Goal: Transaction & Acquisition: Purchase product/service

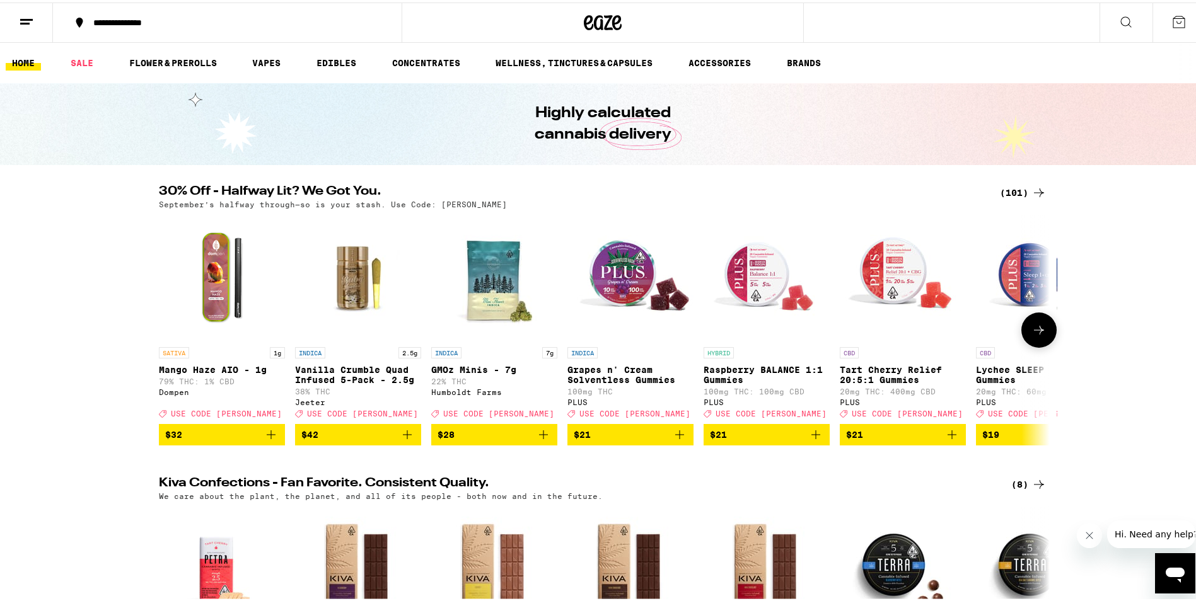
click at [1032, 335] on icon at bounding box center [1038, 327] width 15 height 15
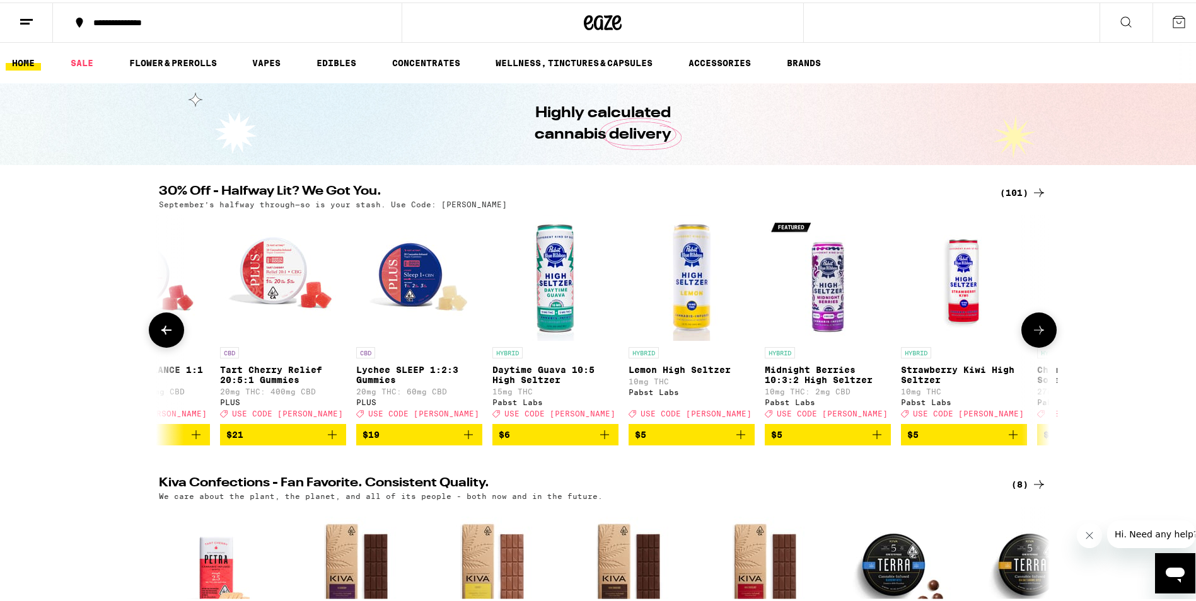
scroll to position [0, 750]
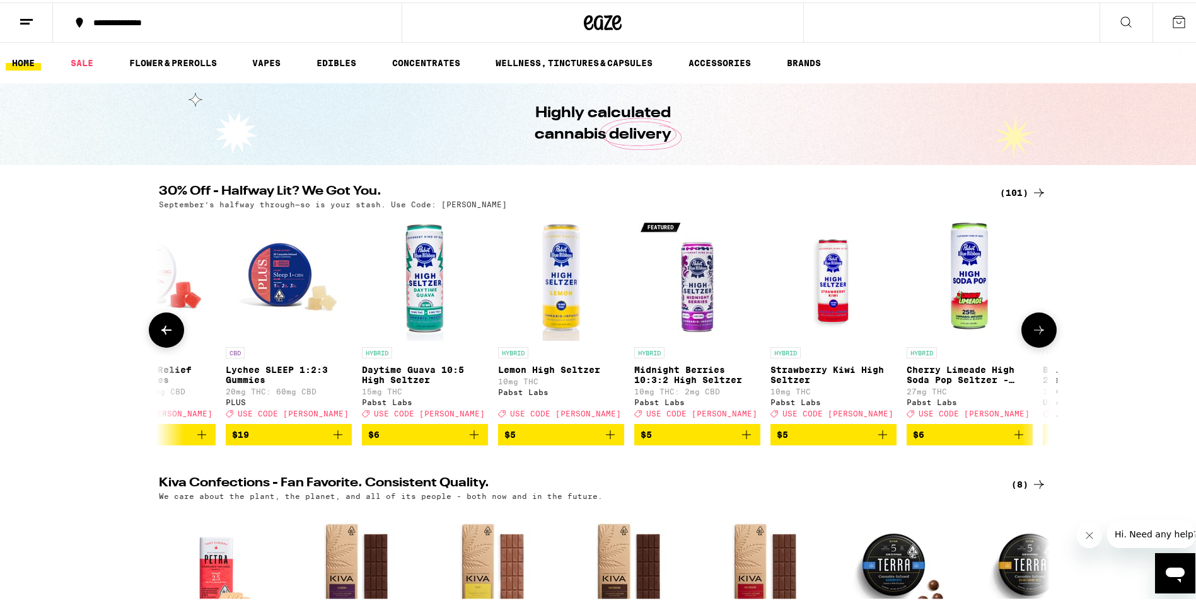
click at [1032, 335] on icon at bounding box center [1038, 327] width 15 height 15
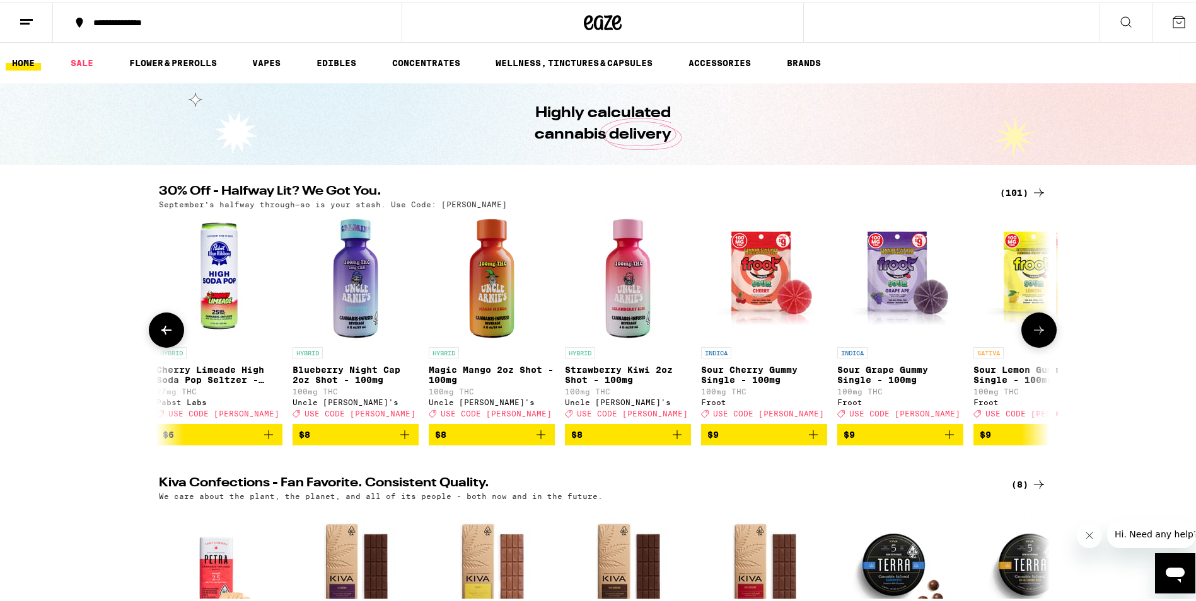
click at [1034, 335] on icon at bounding box center [1038, 327] width 15 height 15
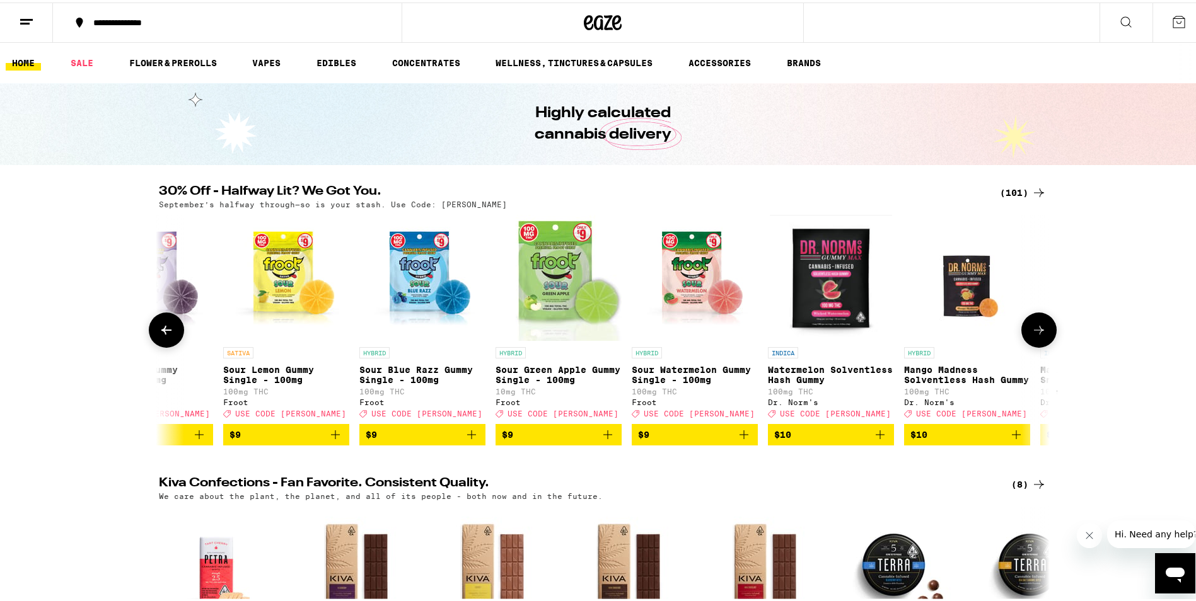
click at [1034, 335] on icon at bounding box center [1038, 327] width 15 height 15
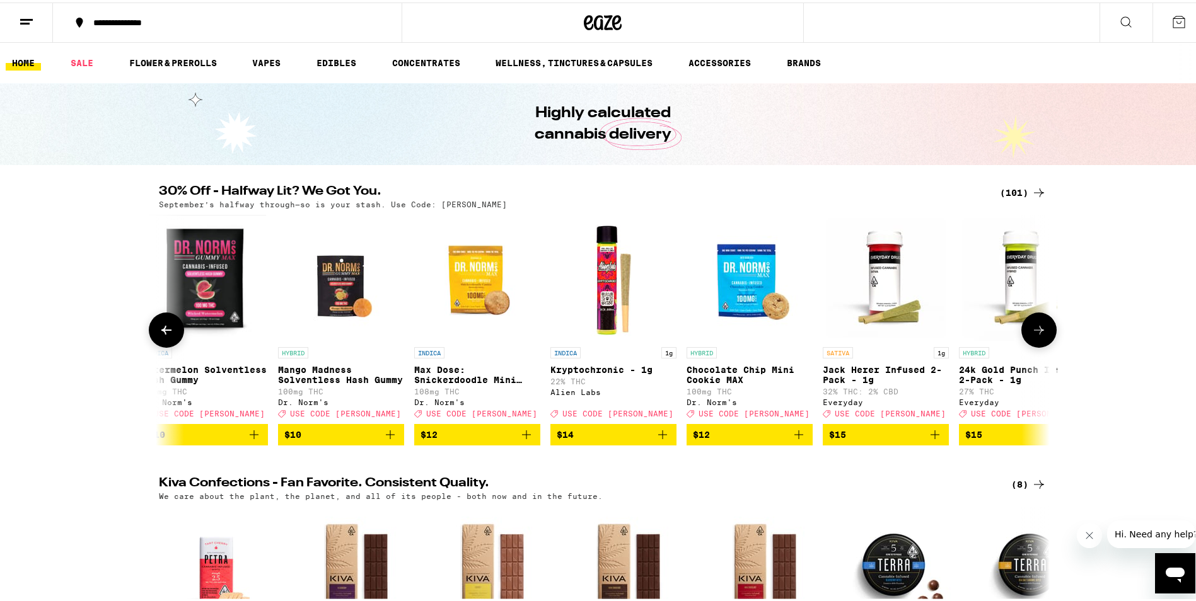
scroll to position [0, 3001]
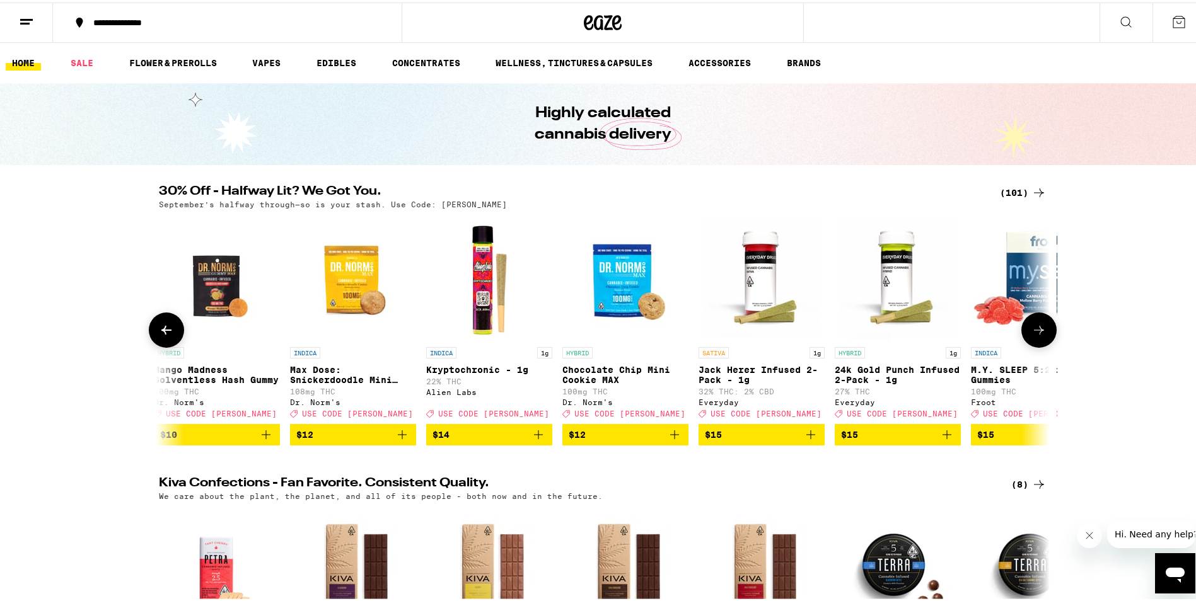
click at [1037, 332] on icon at bounding box center [1039, 327] width 10 height 9
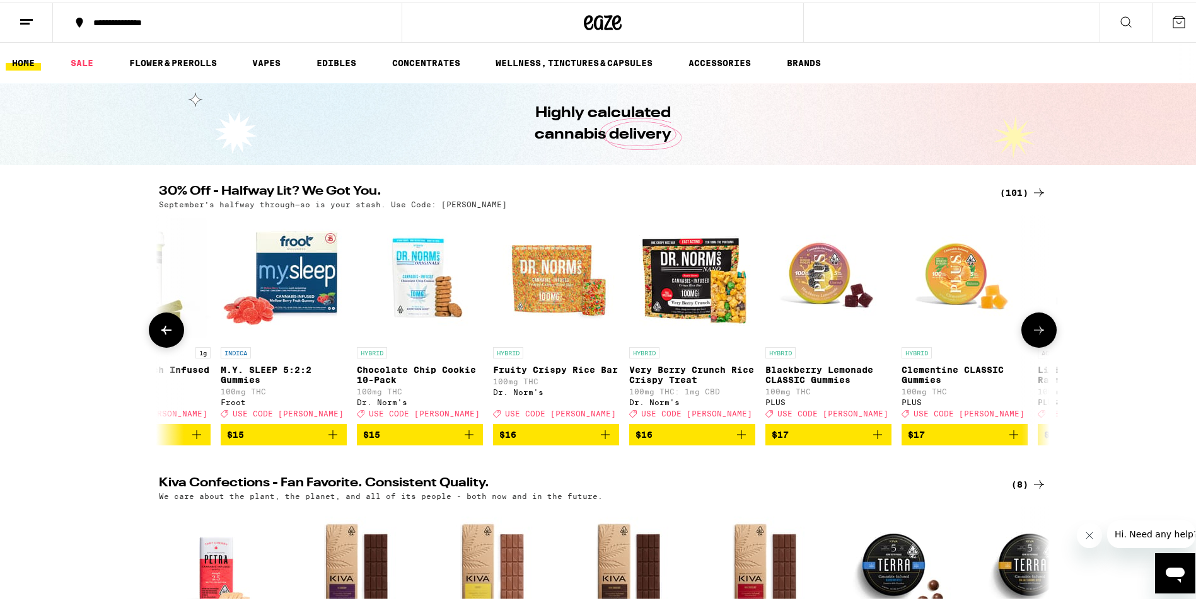
click at [1038, 335] on icon at bounding box center [1038, 327] width 15 height 15
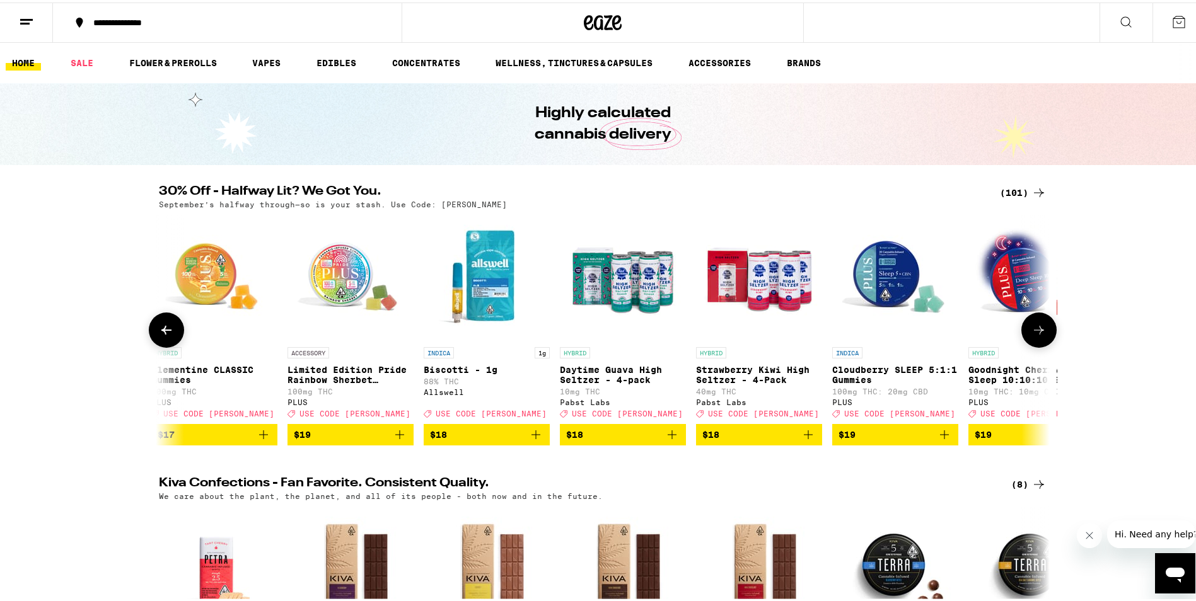
click at [1040, 335] on icon at bounding box center [1038, 327] width 15 height 15
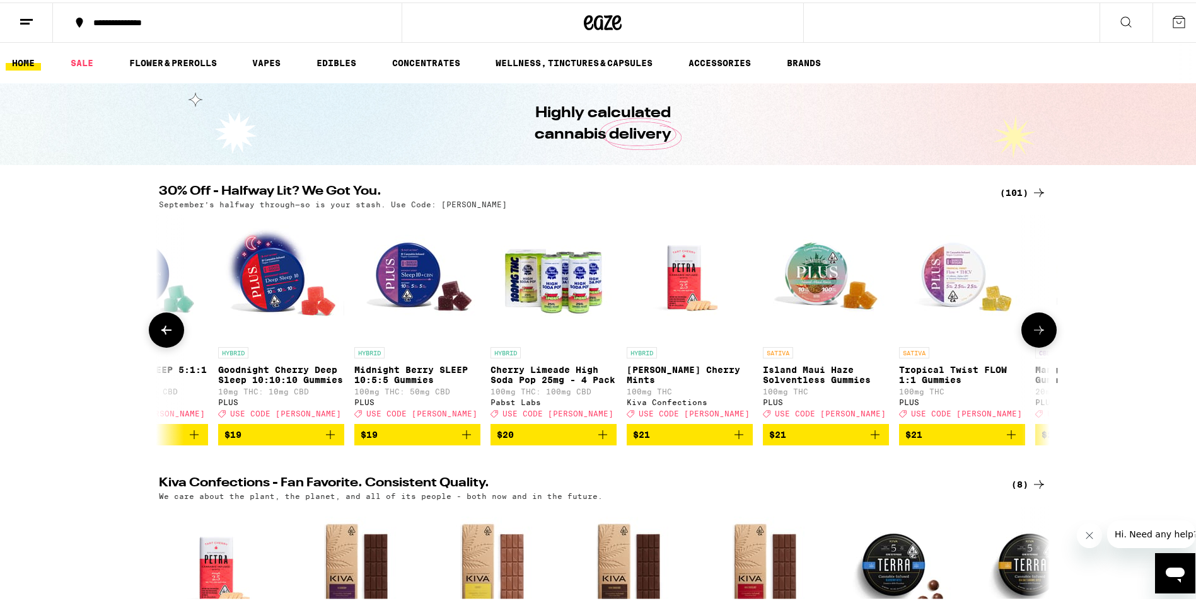
click at [1040, 335] on icon at bounding box center [1038, 327] width 15 height 15
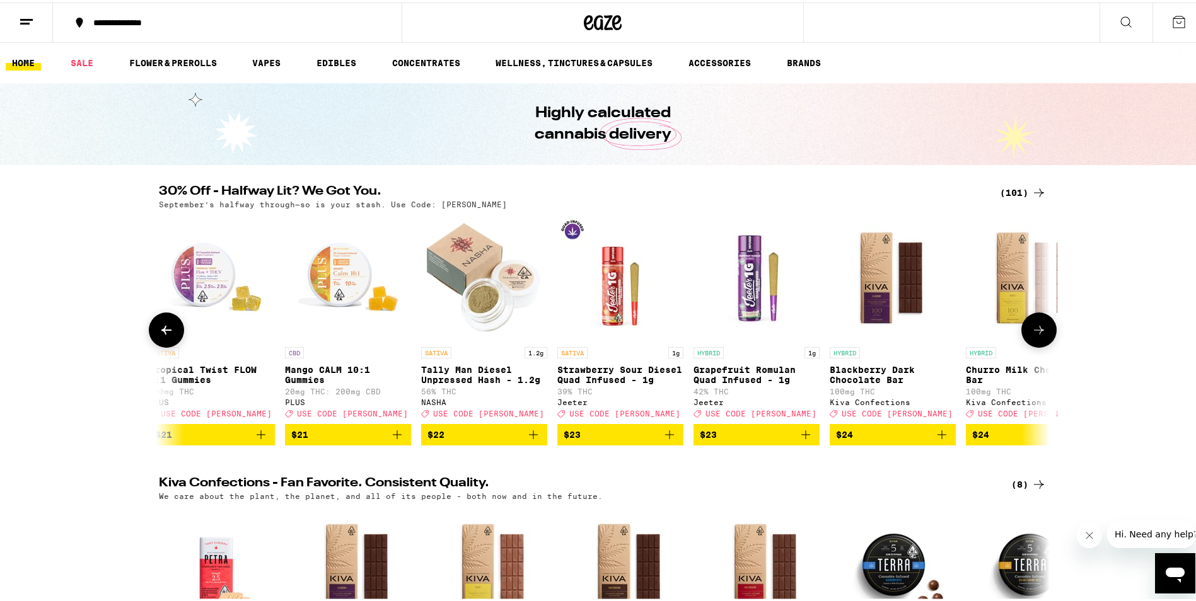
click at [1040, 335] on icon at bounding box center [1038, 327] width 15 height 15
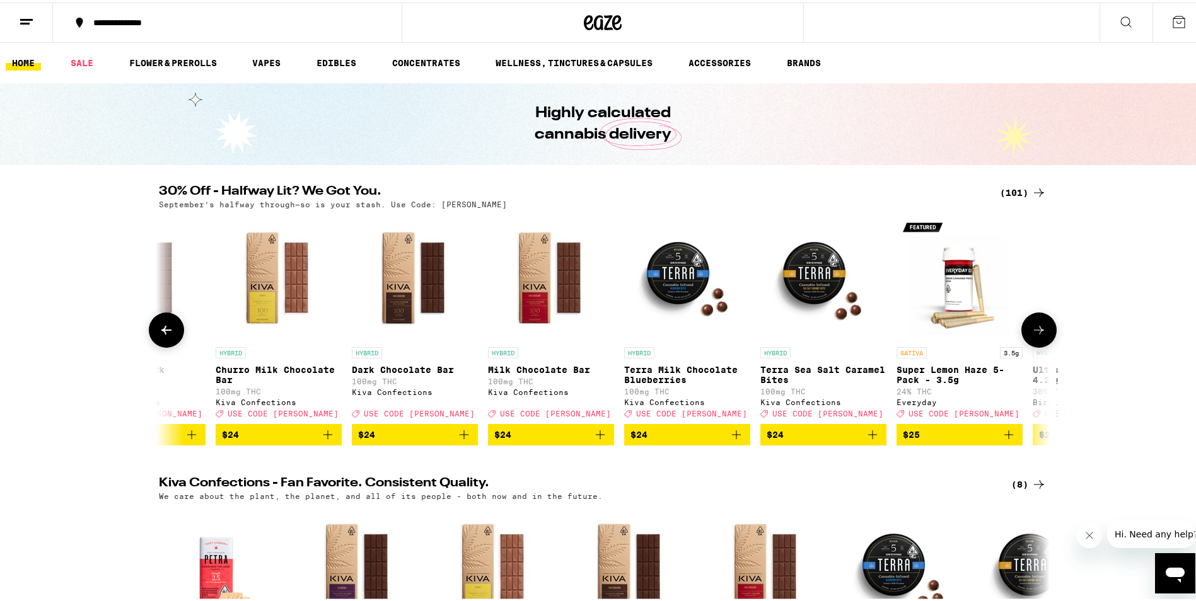
click at [1040, 335] on icon at bounding box center [1038, 327] width 15 height 15
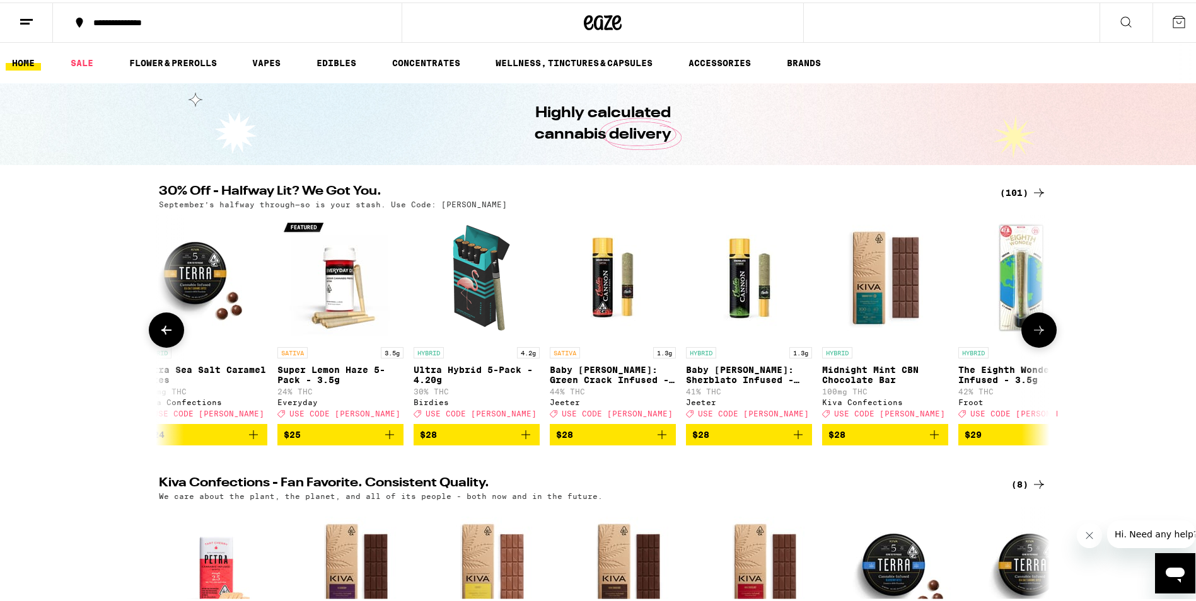
scroll to position [0, 7502]
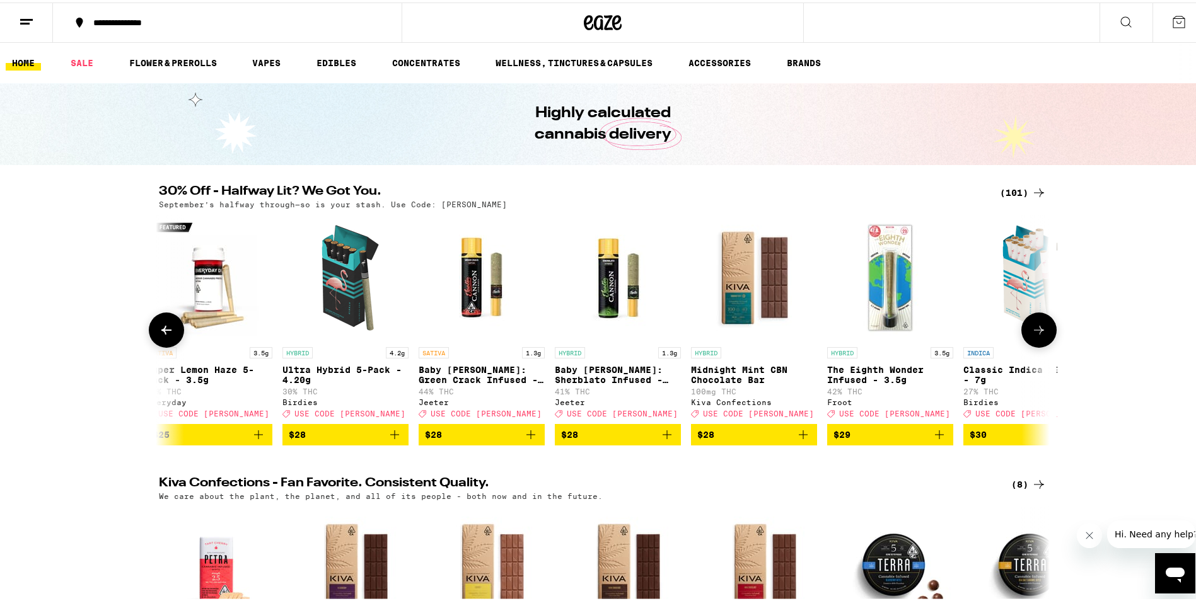
click at [1045, 335] on button at bounding box center [1038, 327] width 35 height 35
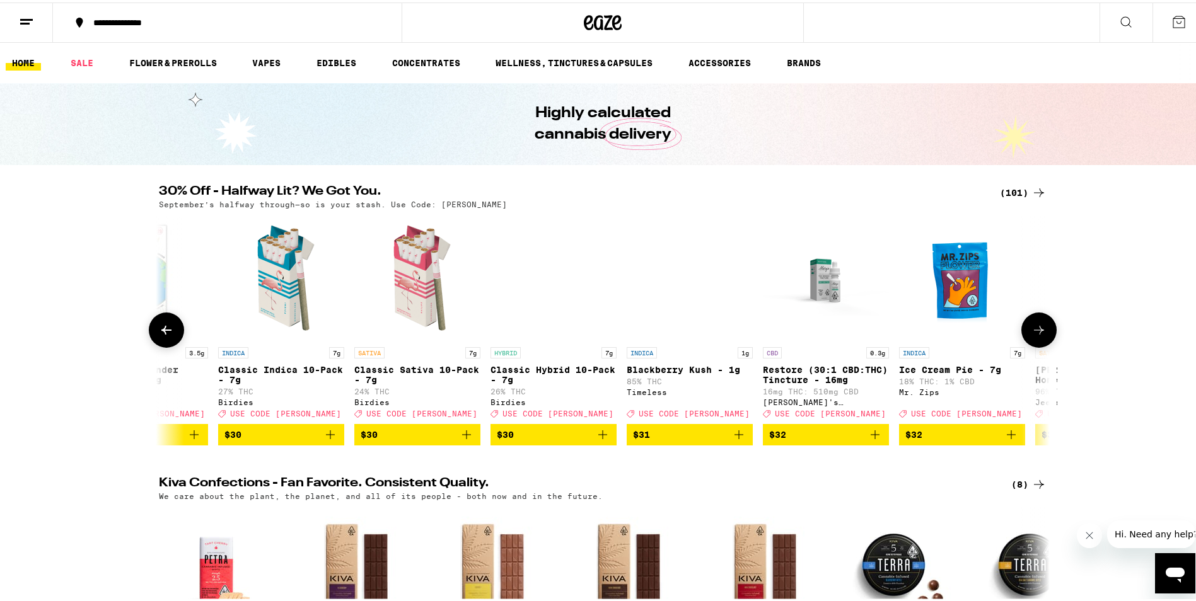
scroll to position [0, 8252]
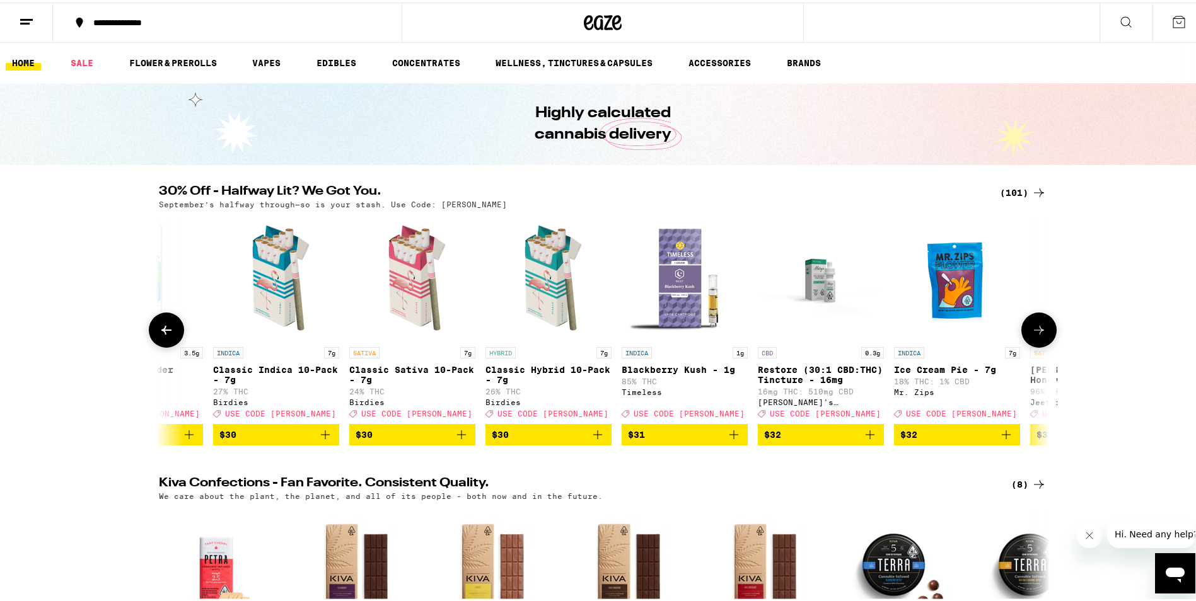
click at [457, 437] on icon "Add to bag" at bounding box center [461, 432] width 9 height 9
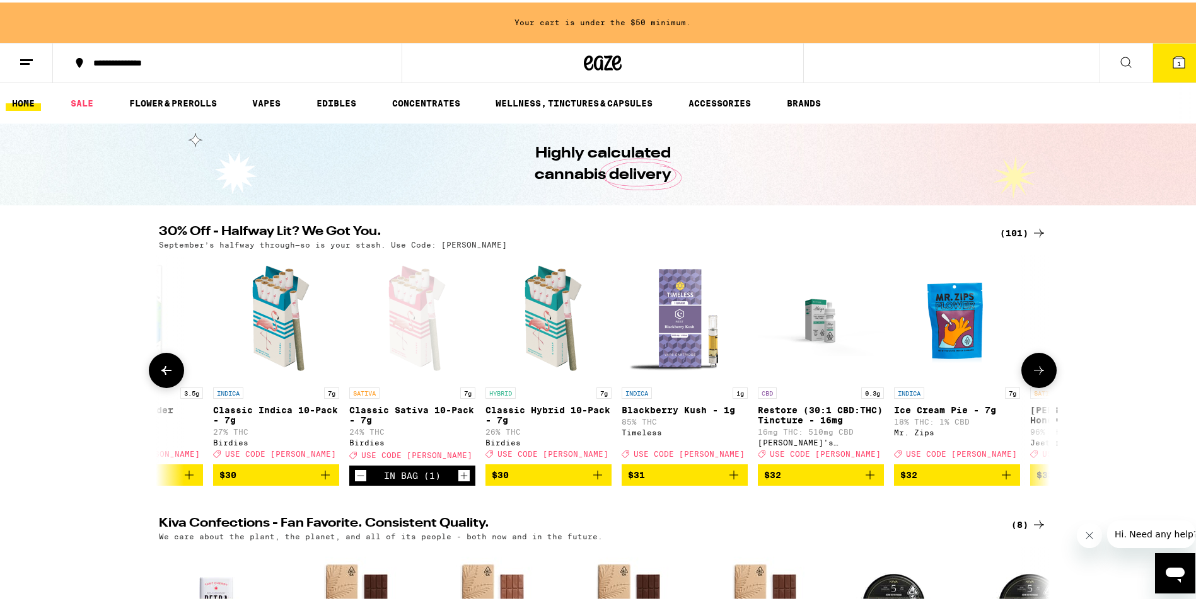
click at [590, 444] on div "Birdies" at bounding box center [548, 440] width 126 height 8
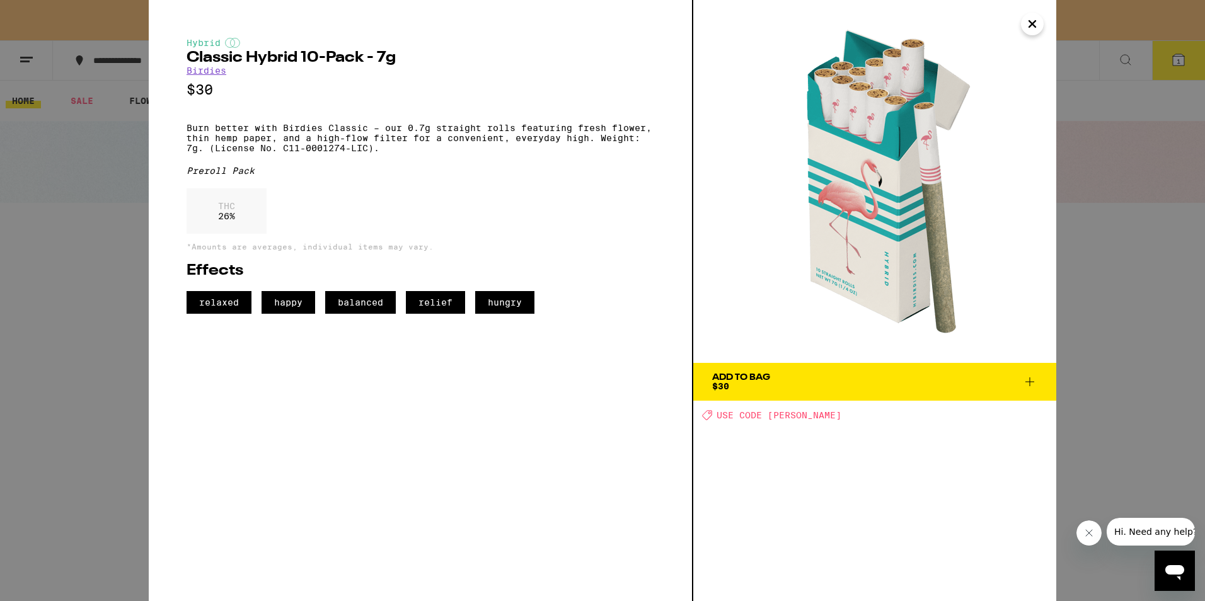
click at [1030, 23] on icon "Close" at bounding box center [1032, 23] width 15 height 19
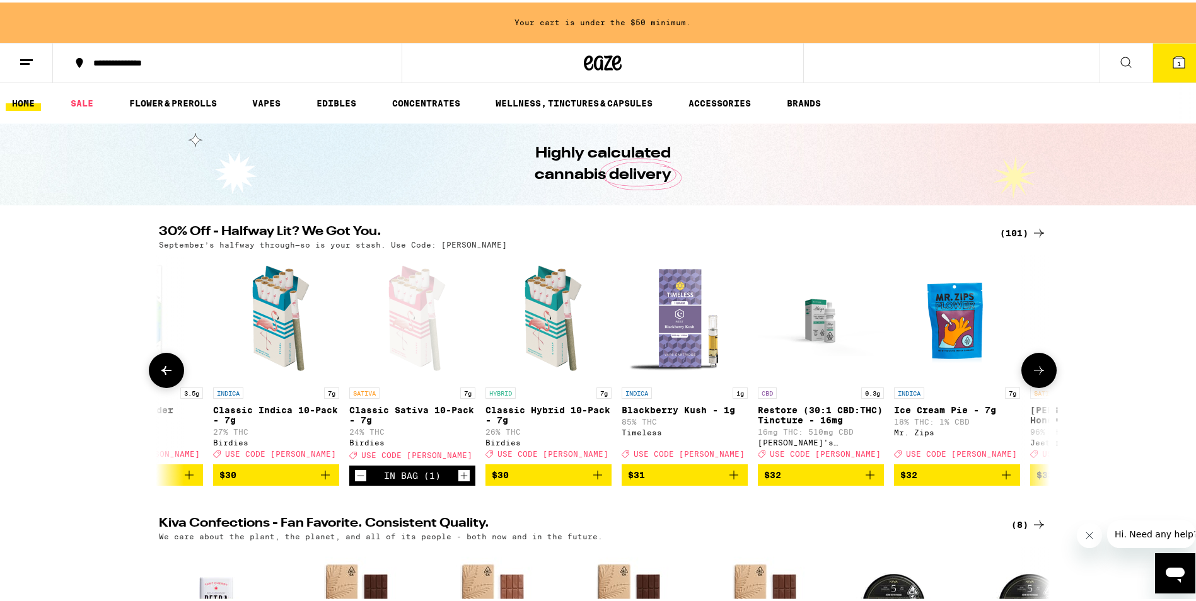
click at [595, 480] on icon "Add to bag" at bounding box center [597, 472] width 15 height 15
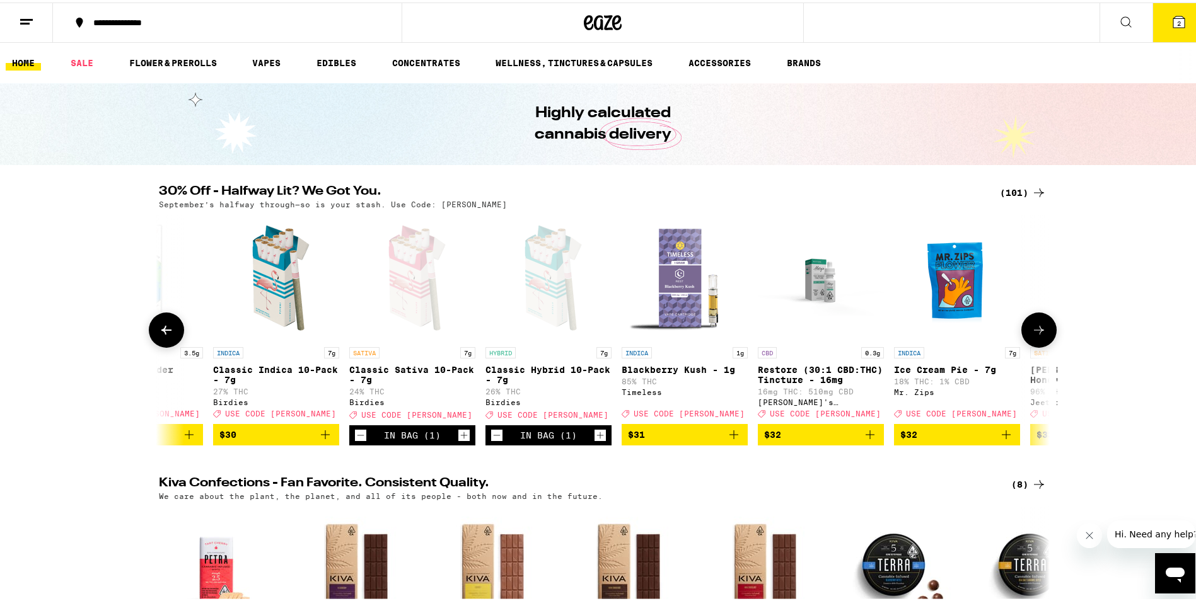
click at [1031, 332] on icon at bounding box center [1038, 327] width 15 height 15
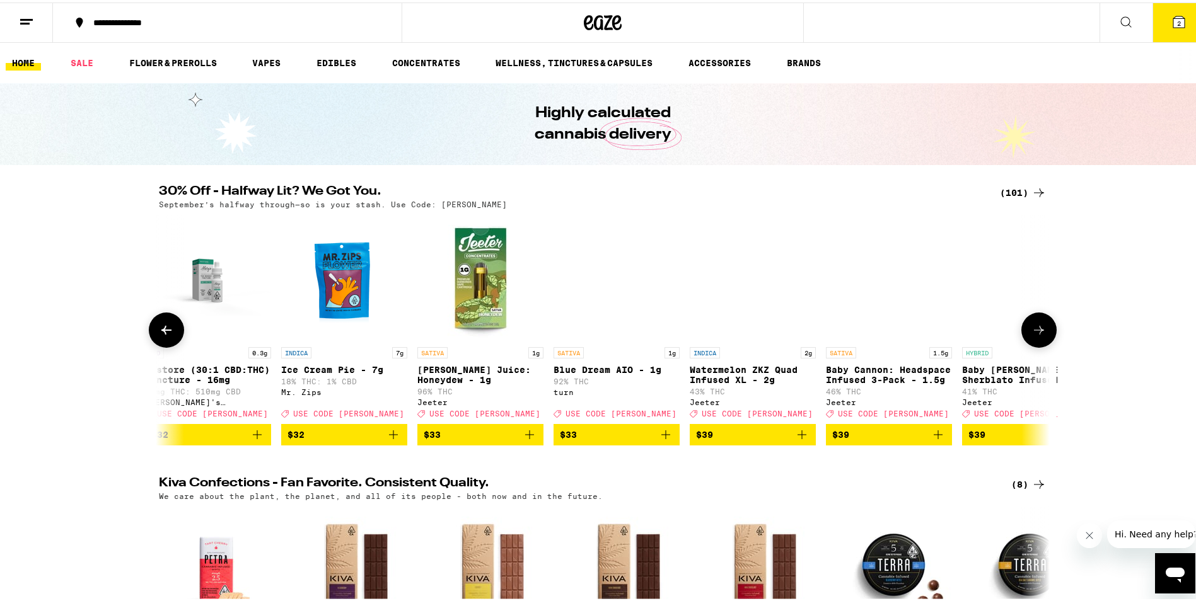
scroll to position [0, 9002]
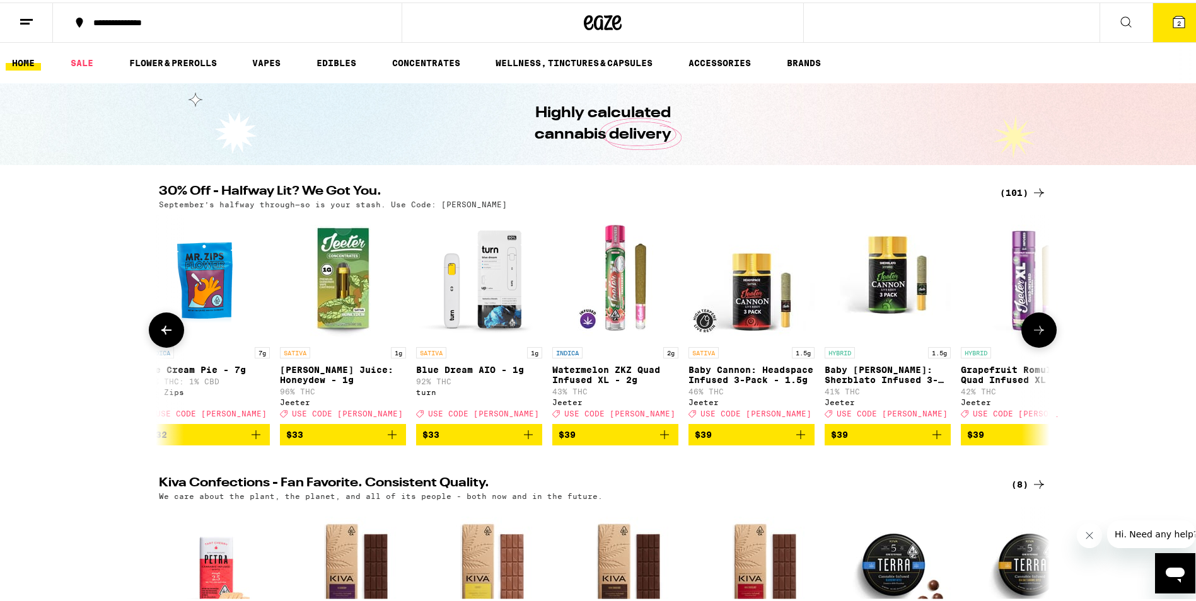
click at [1031, 332] on icon at bounding box center [1038, 327] width 15 height 15
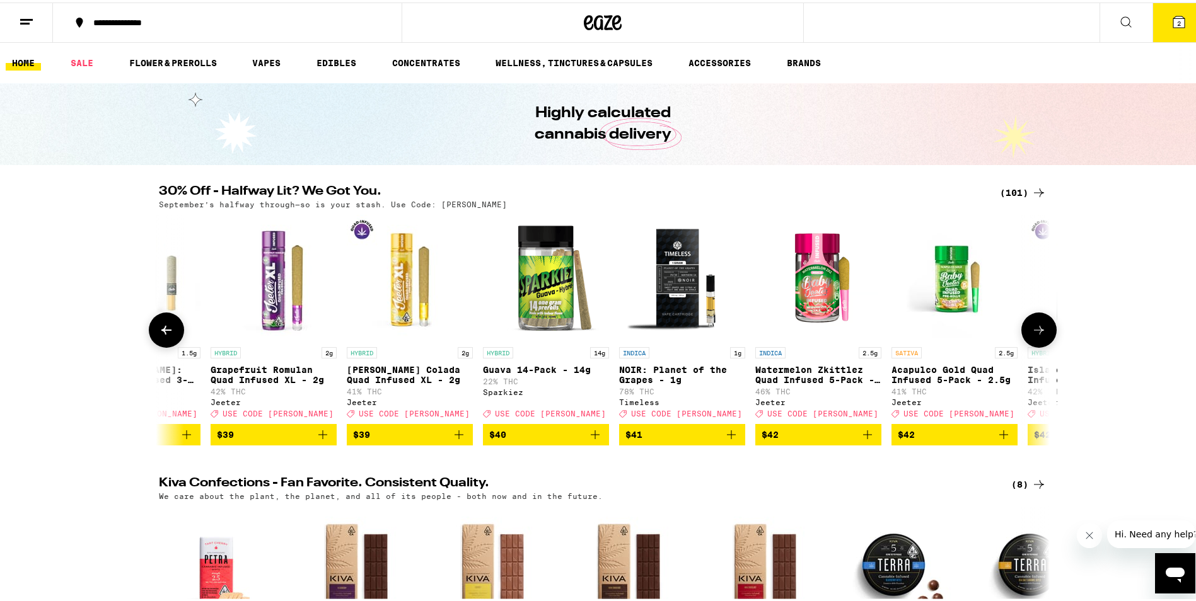
click at [1031, 332] on icon at bounding box center [1038, 327] width 15 height 15
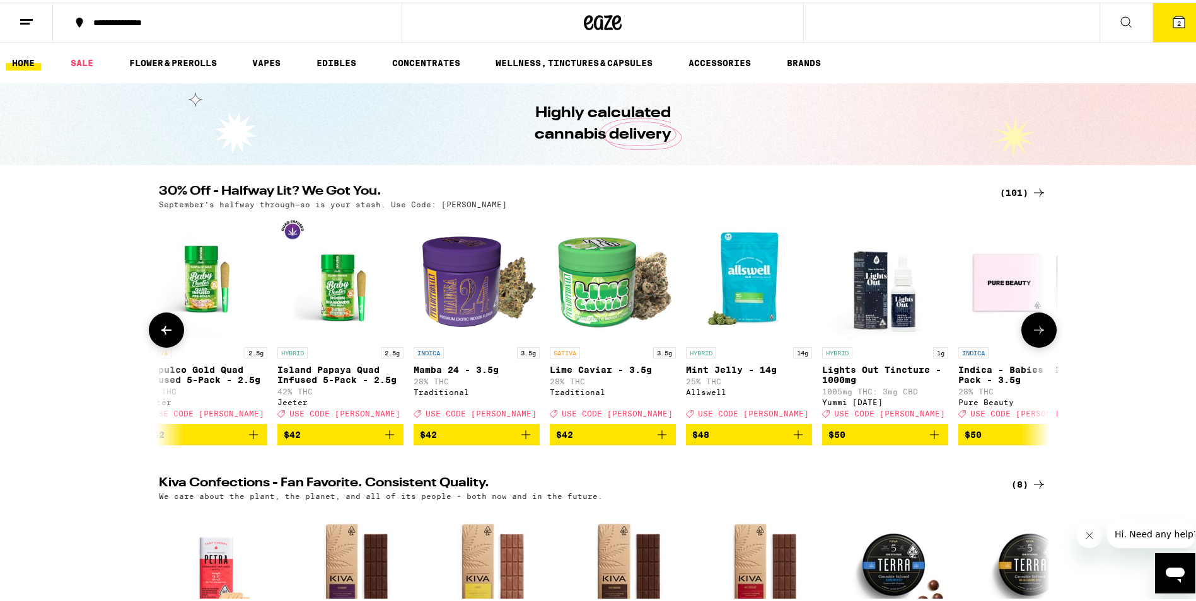
click at [1031, 332] on icon at bounding box center [1038, 327] width 15 height 15
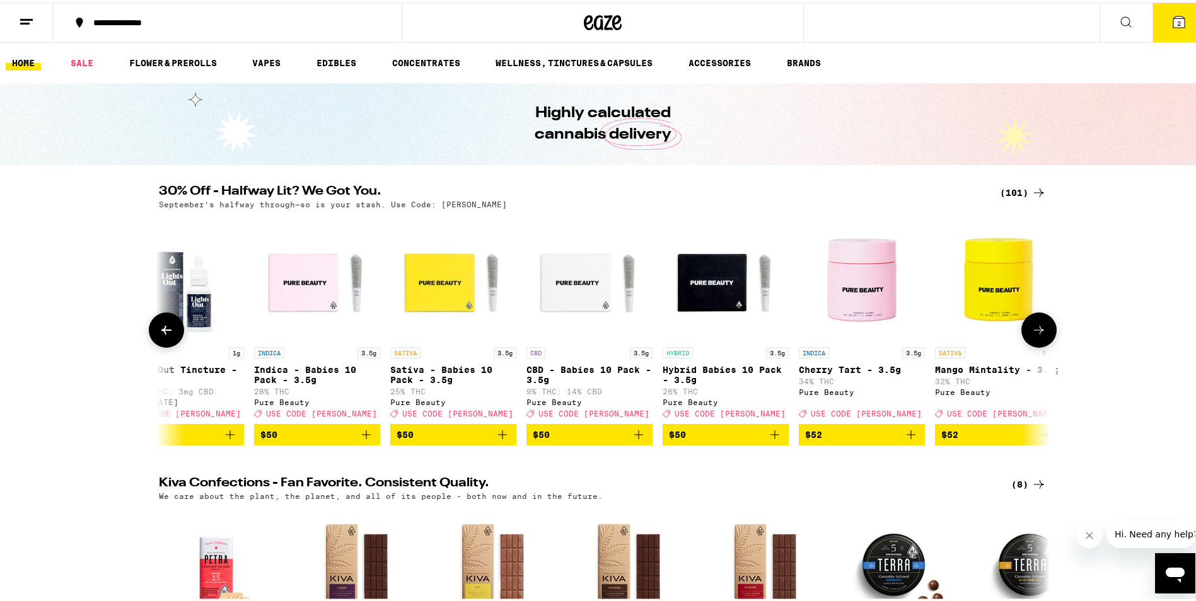
scroll to position [0, 11253]
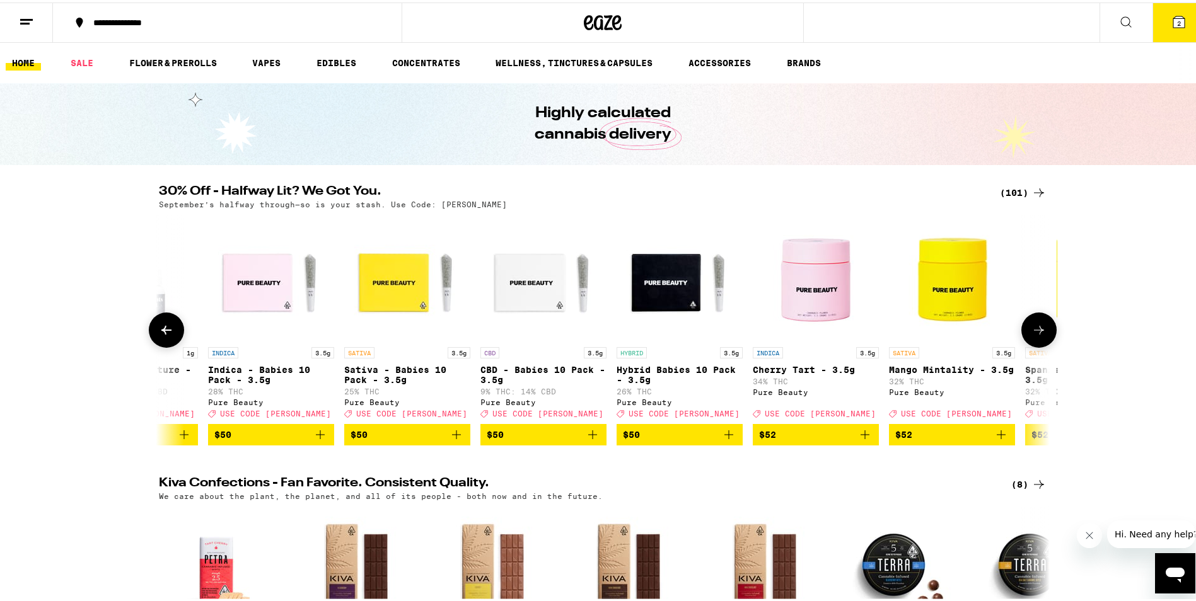
drag, startPoint x: 1029, startPoint y: 332, endPoint x: 1065, endPoint y: 360, distance: 45.4
click at [1059, 356] on div "30% Off - Halfway Lit? We Got You. (101) September’s halfway through—so is your…" at bounding box center [602, 313] width 1205 height 260
click at [1034, 327] on icon at bounding box center [1038, 327] width 15 height 15
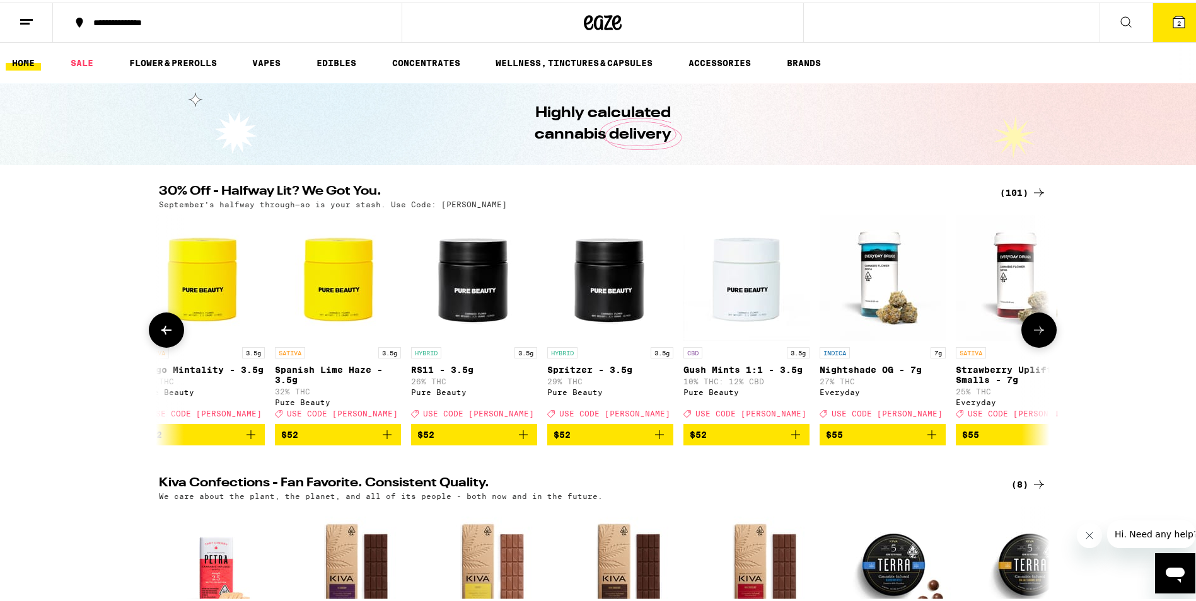
click at [1034, 327] on icon at bounding box center [1038, 327] width 15 height 15
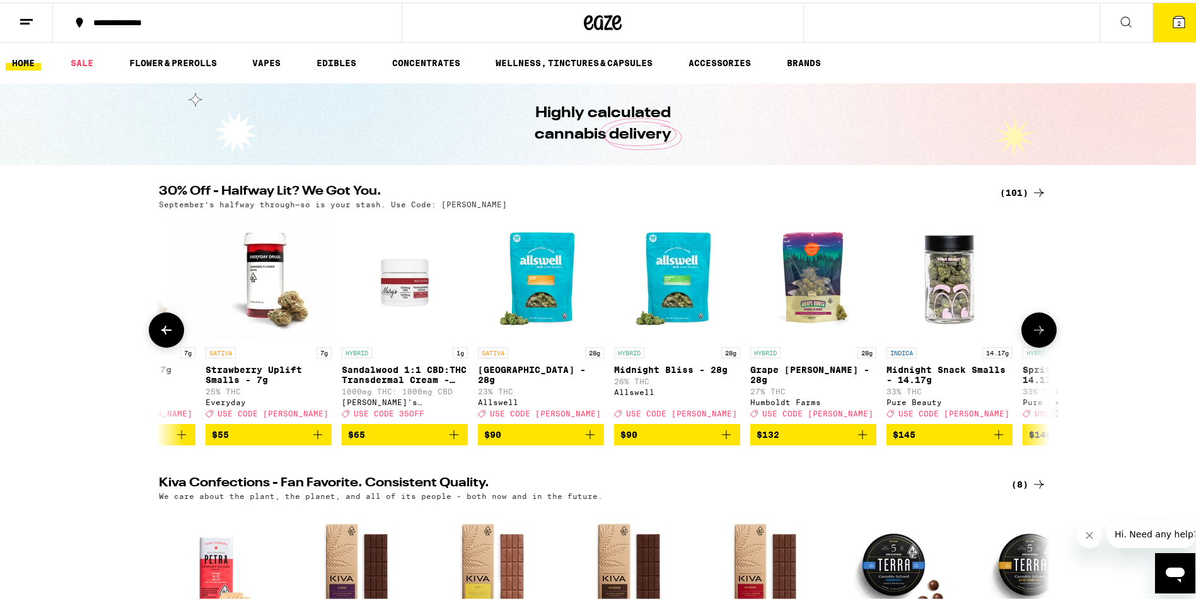
click at [1034, 327] on icon at bounding box center [1038, 327] width 15 height 15
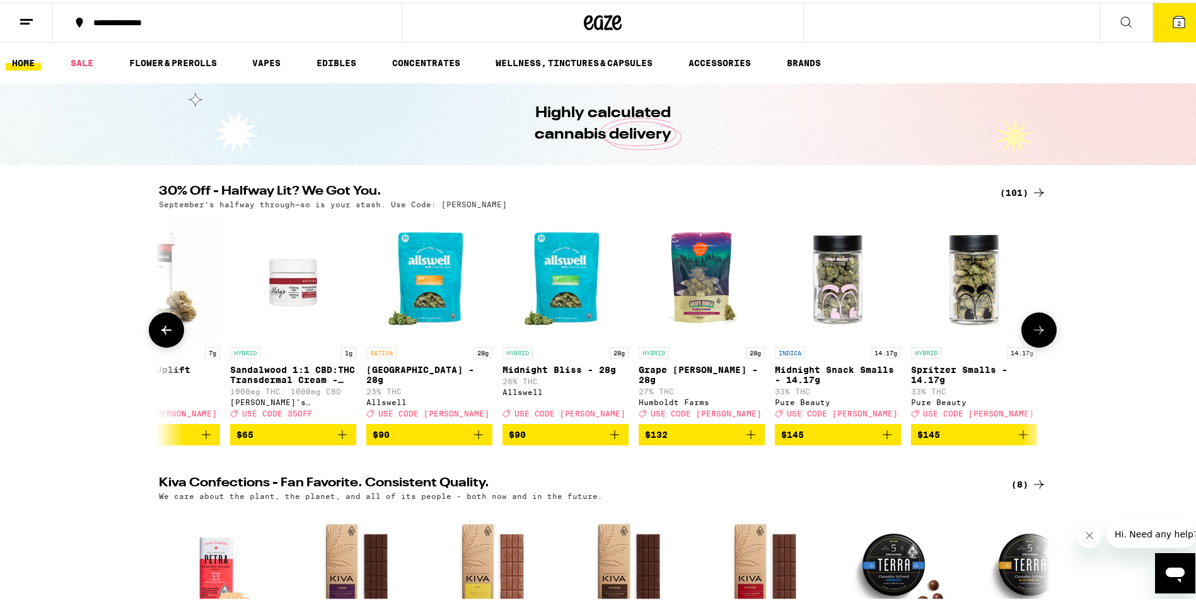
scroll to position [0, 12865]
click at [163, 345] on button at bounding box center [166, 327] width 35 height 35
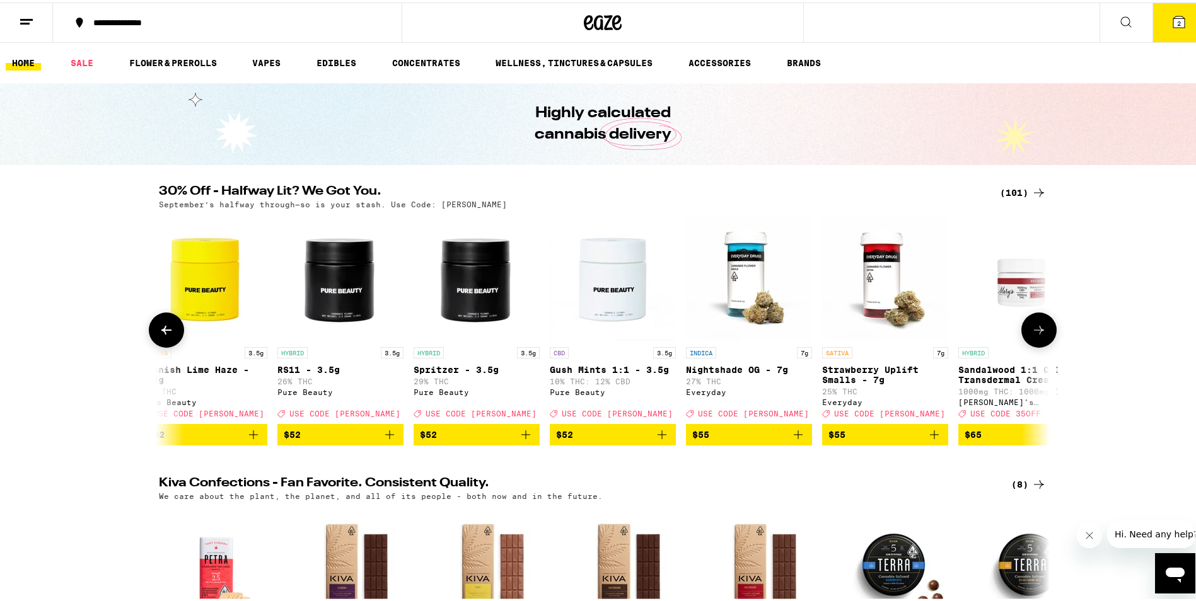
click at [162, 345] on button at bounding box center [166, 327] width 35 height 35
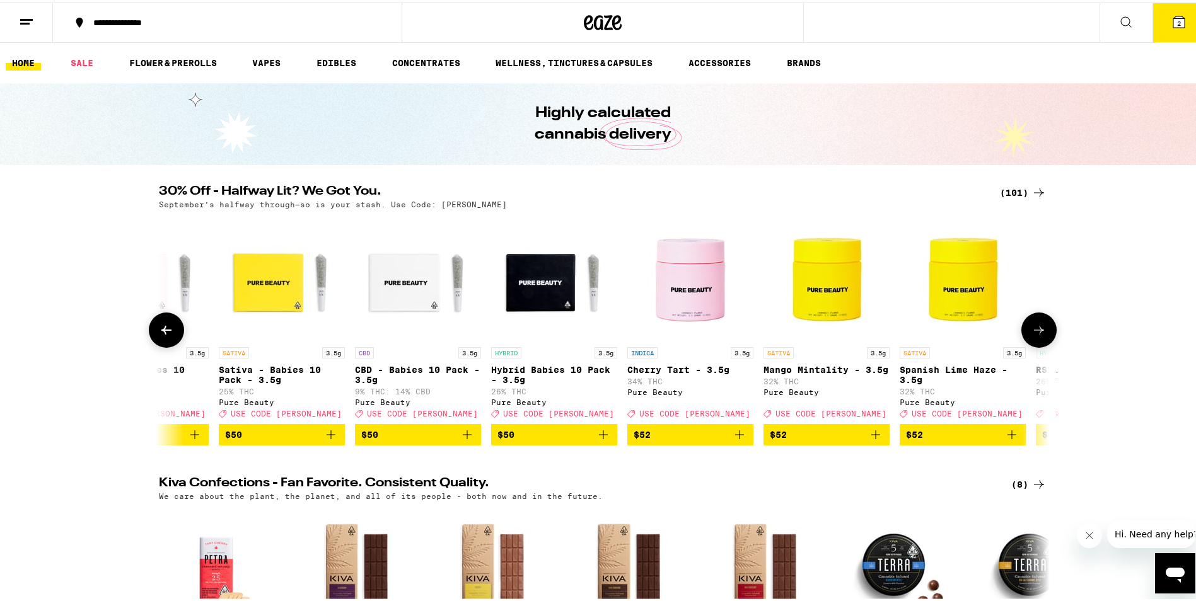
click at [162, 345] on button at bounding box center [166, 327] width 35 height 35
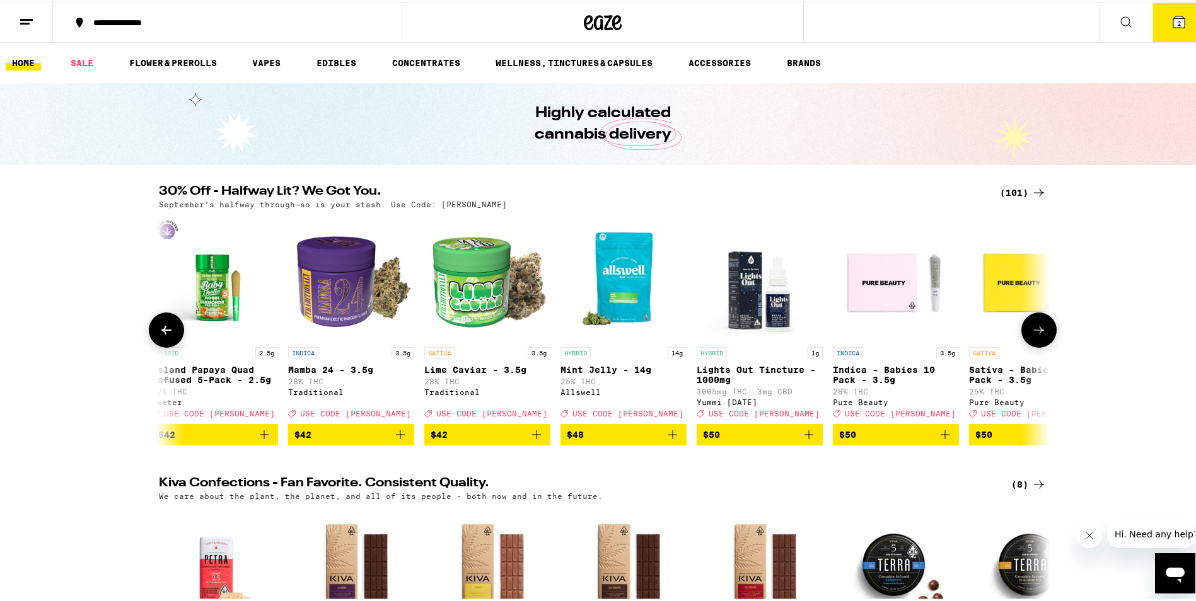
click at [162, 345] on button at bounding box center [166, 327] width 35 height 35
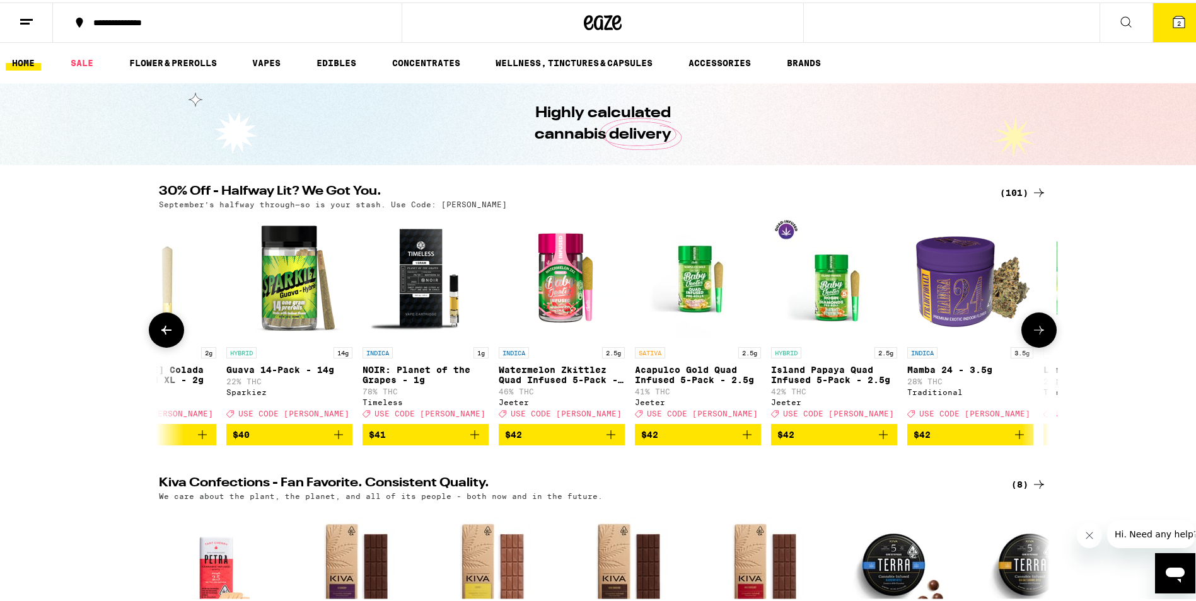
click at [162, 345] on button at bounding box center [166, 327] width 35 height 35
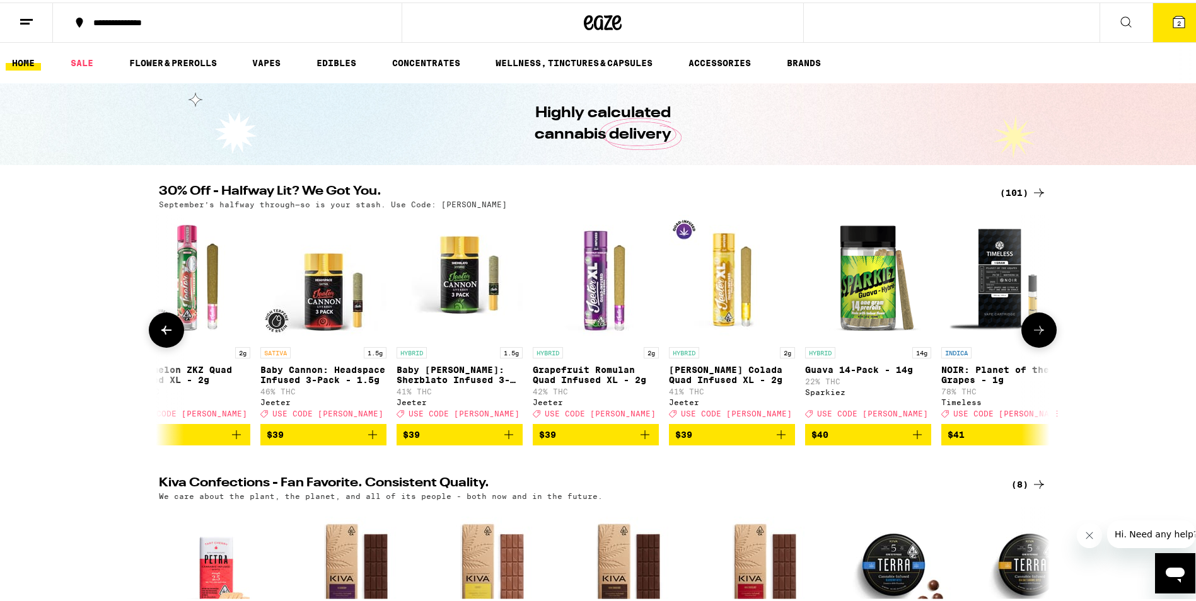
click at [179, 368] on div "SATIVA 1g Mango Haze AIO - 1g 79% THC: 1% CBD Dompen Deal Created with Sketch. …" at bounding box center [603, 327] width 908 height 231
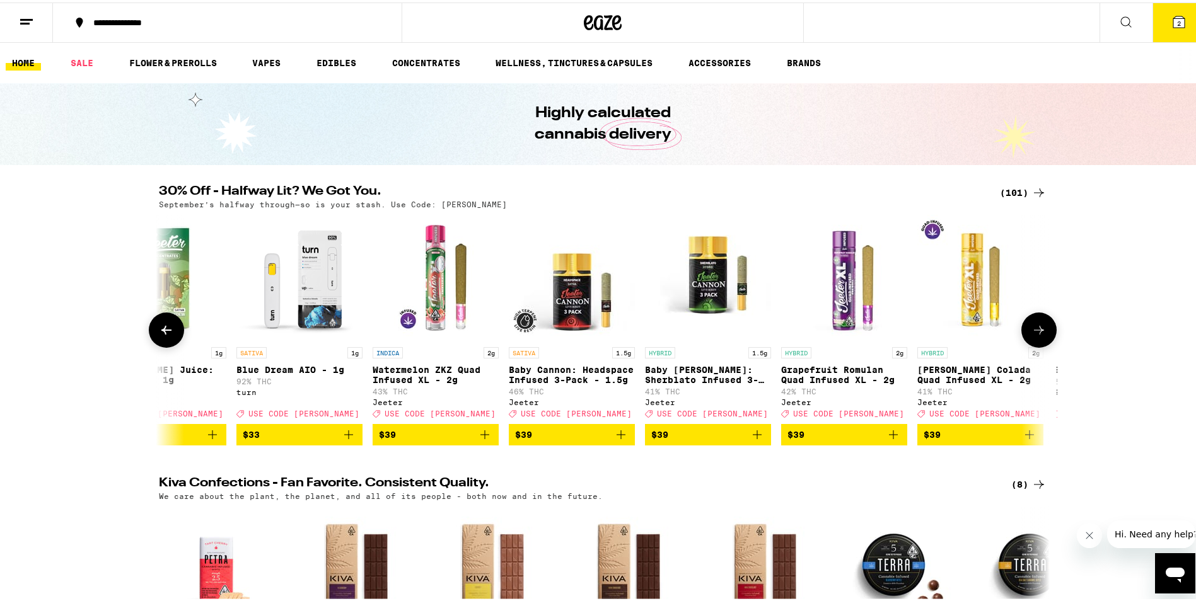
scroll to position [0, 9178]
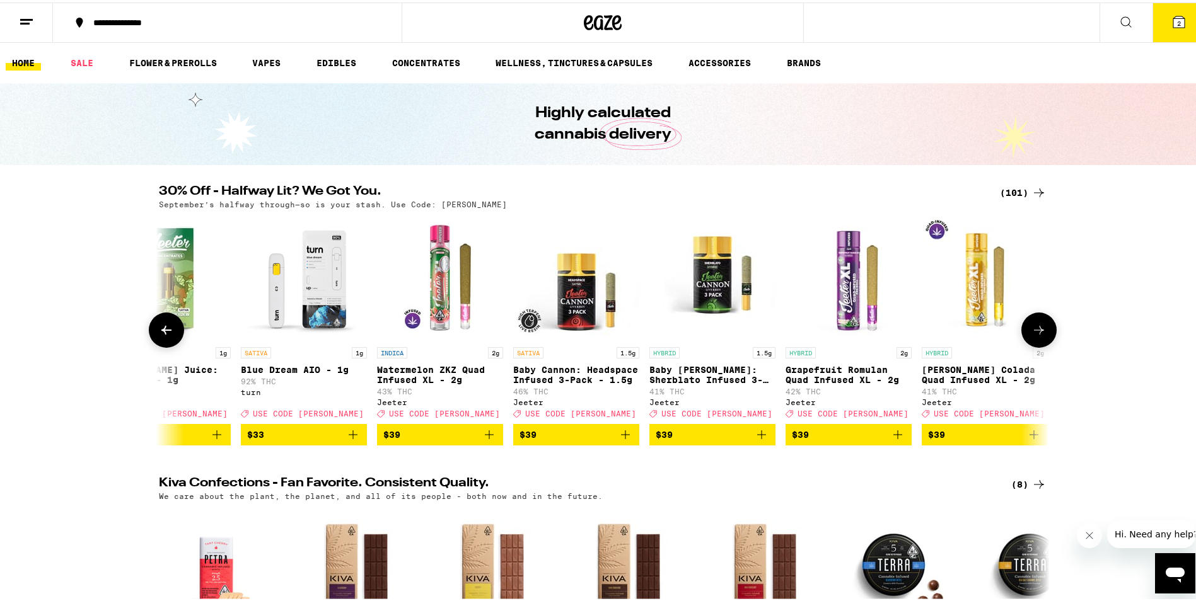
click at [158, 321] on button at bounding box center [166, 327] width 35 height 35
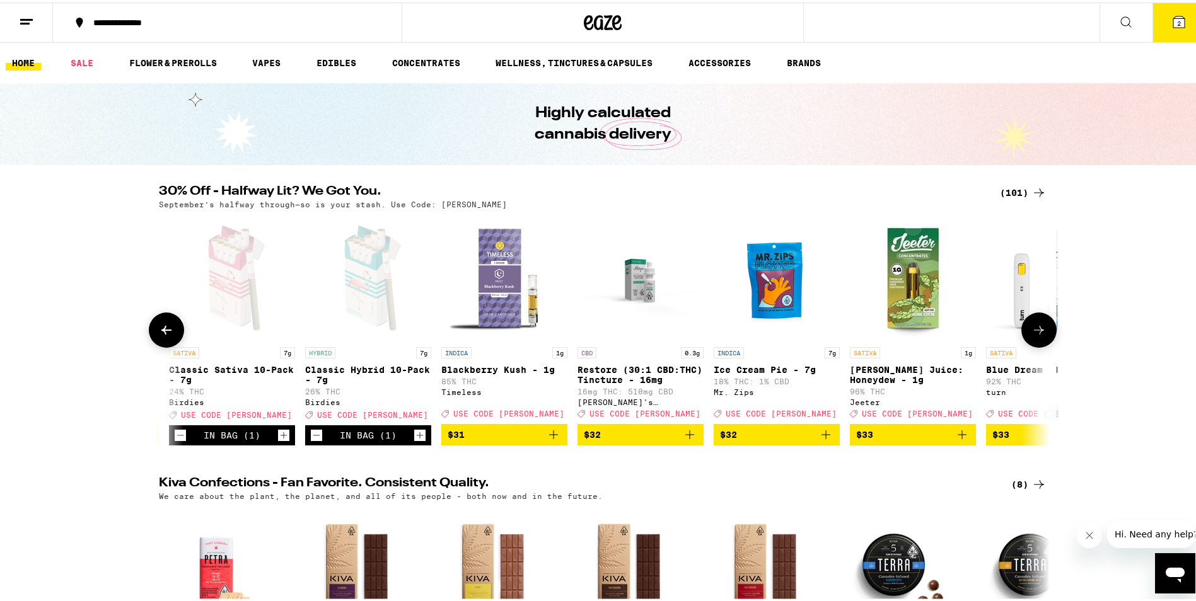
scroll to position [0, 8427]
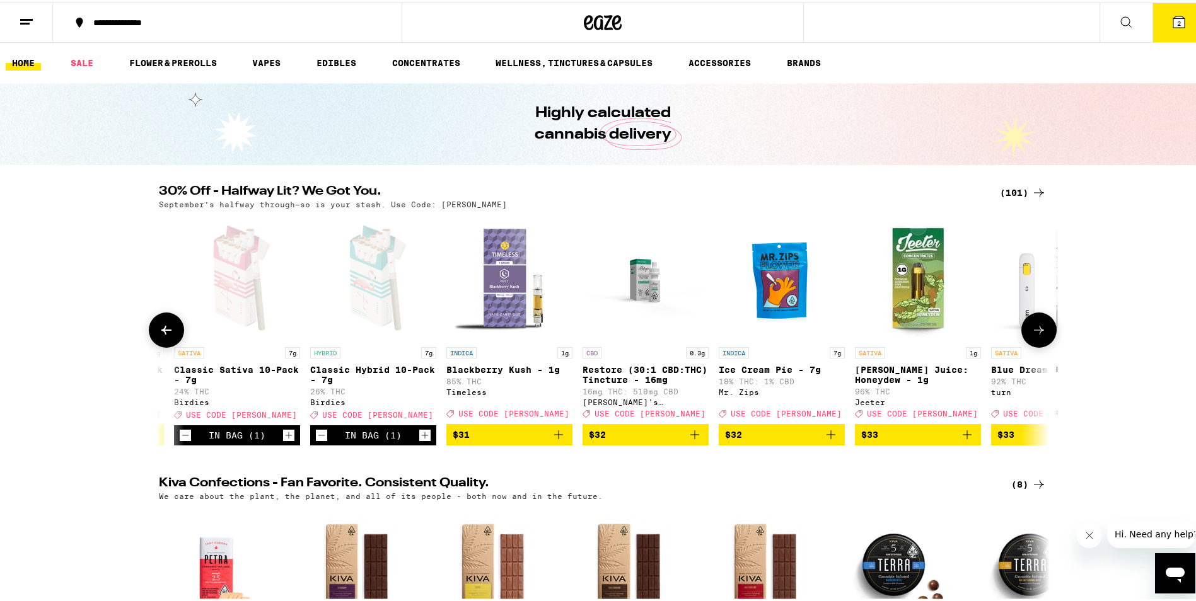
click at [167, 333] on icon at bounding box center [166, 327] width 15 height 15
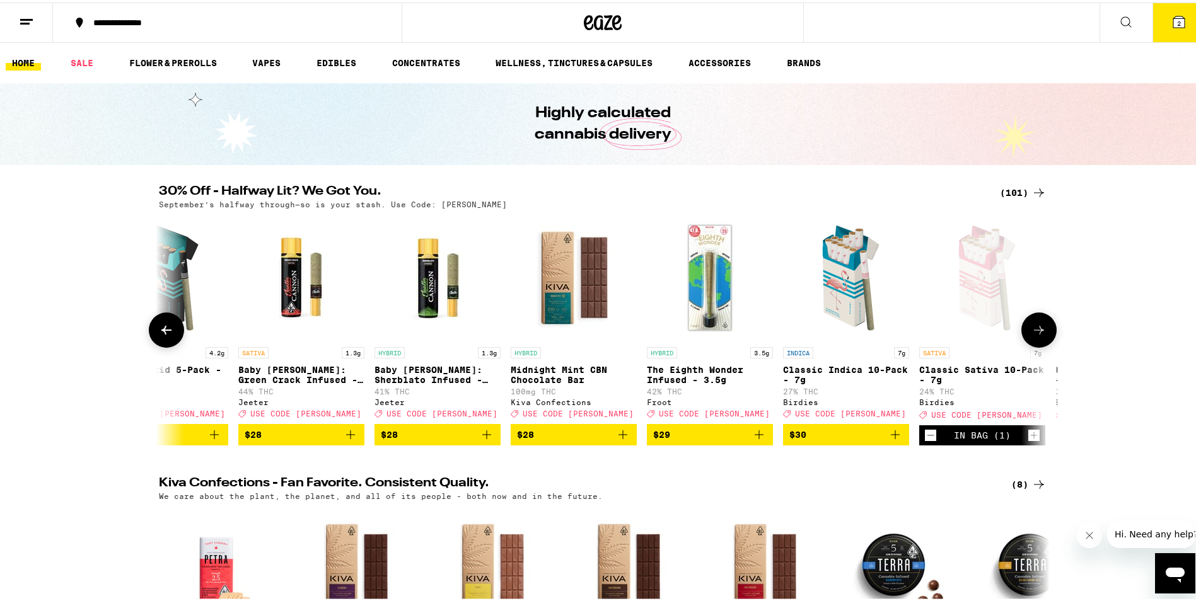
scroll to position [0, 7677]
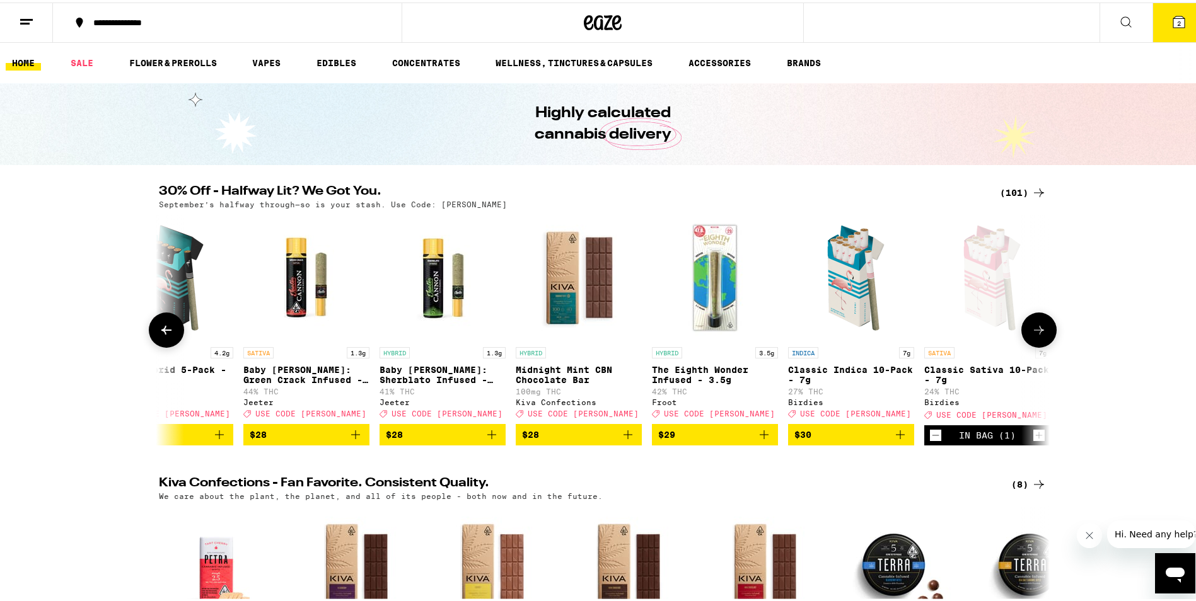
click at [173, 339] on button at bounding box center [166, 327] width 35 height 35
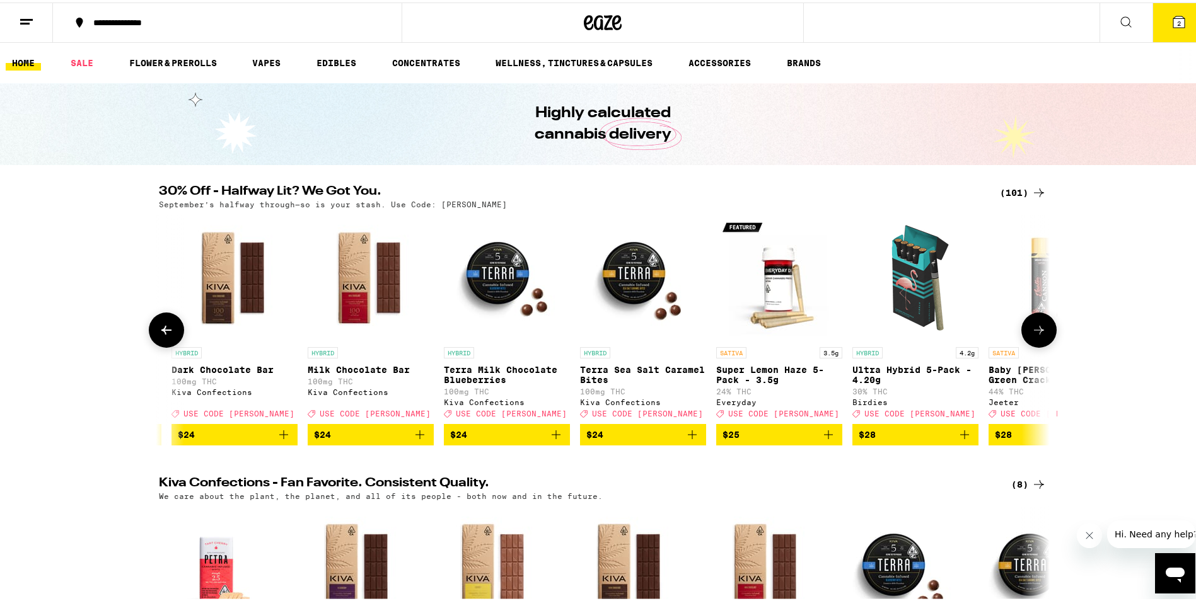
scroll to position [0, 6927]
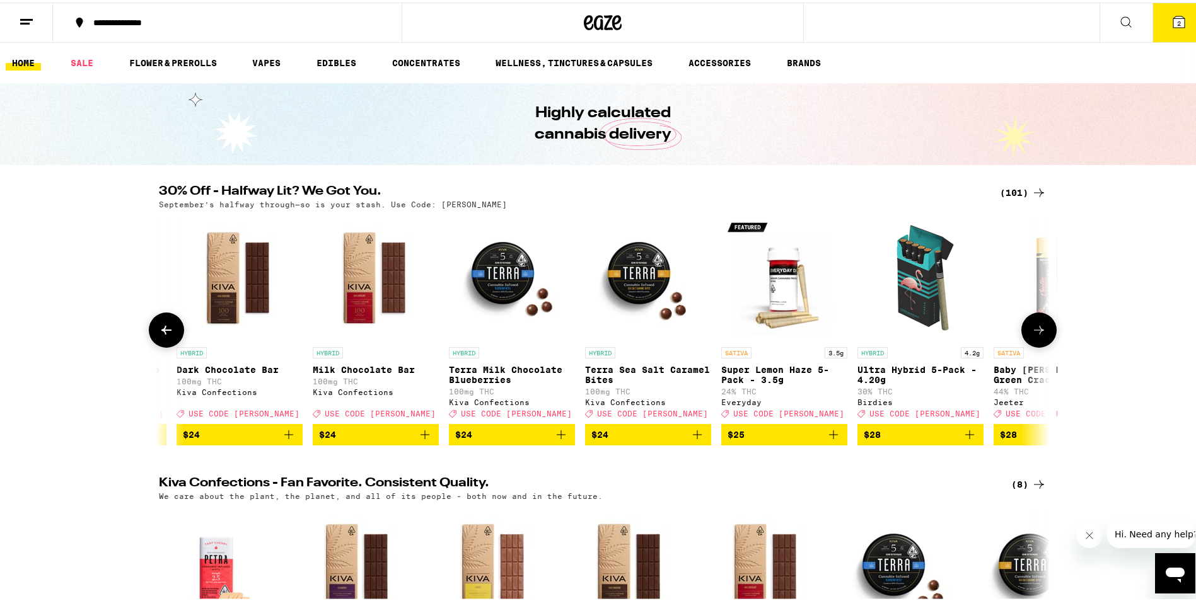
click at [965, 437] on icon "Add to bag" at bounding box center [969, 432] width 9 height 9
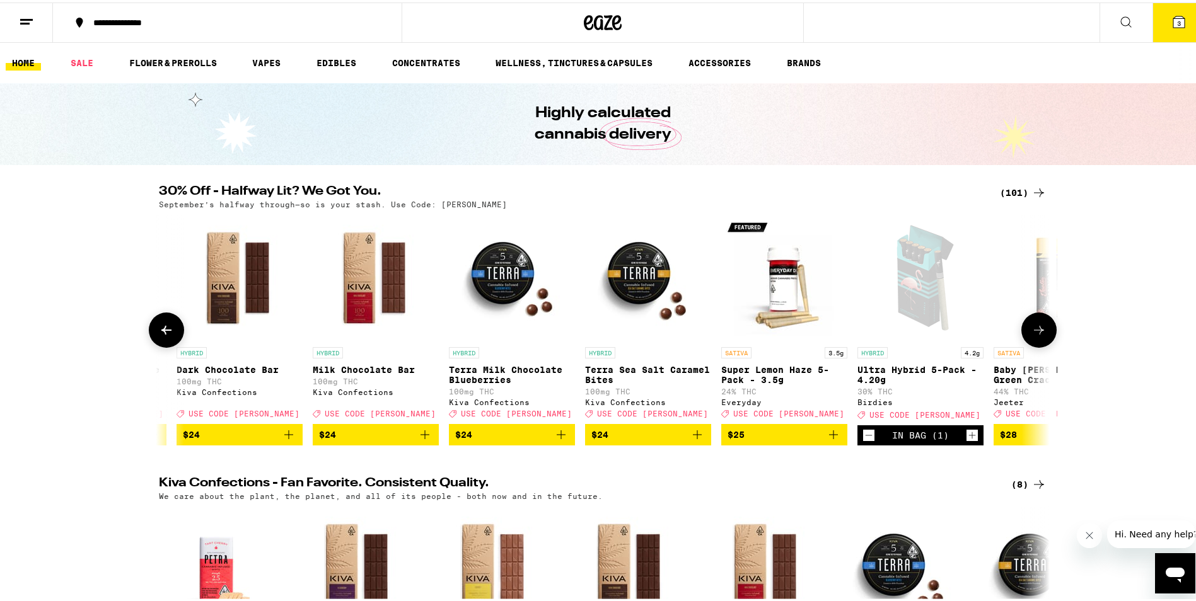
click at [829, 437] on icon "Add to bag" at bounding box center [833, 432] width 9 height 9
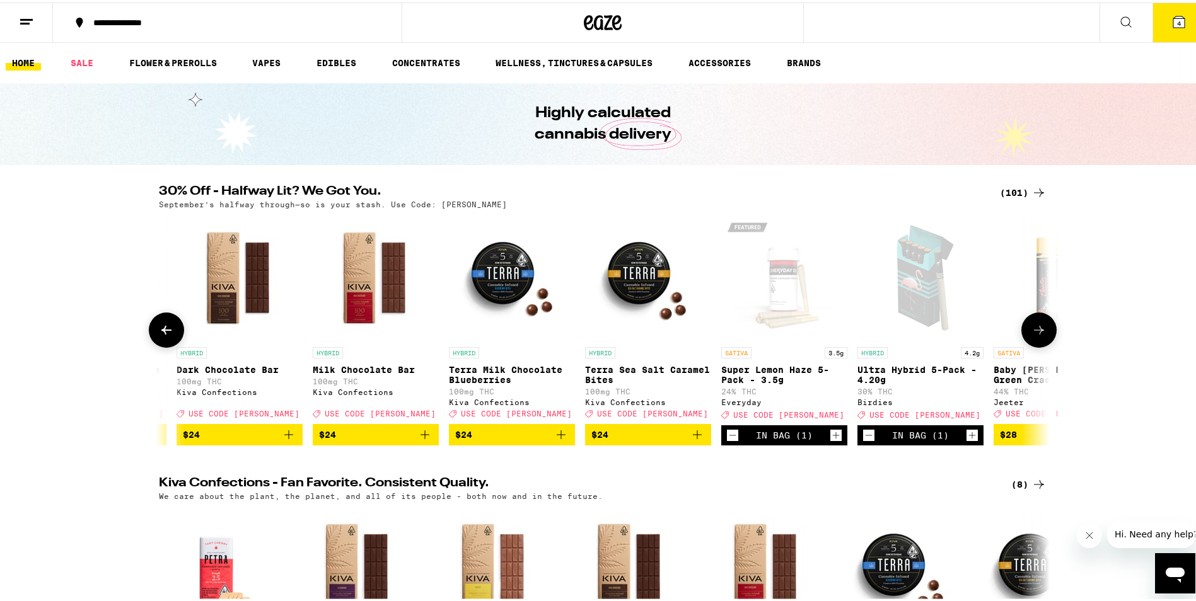
click at [1031, 330] on icon at bounding box center [1038, 327] width 15 height 15
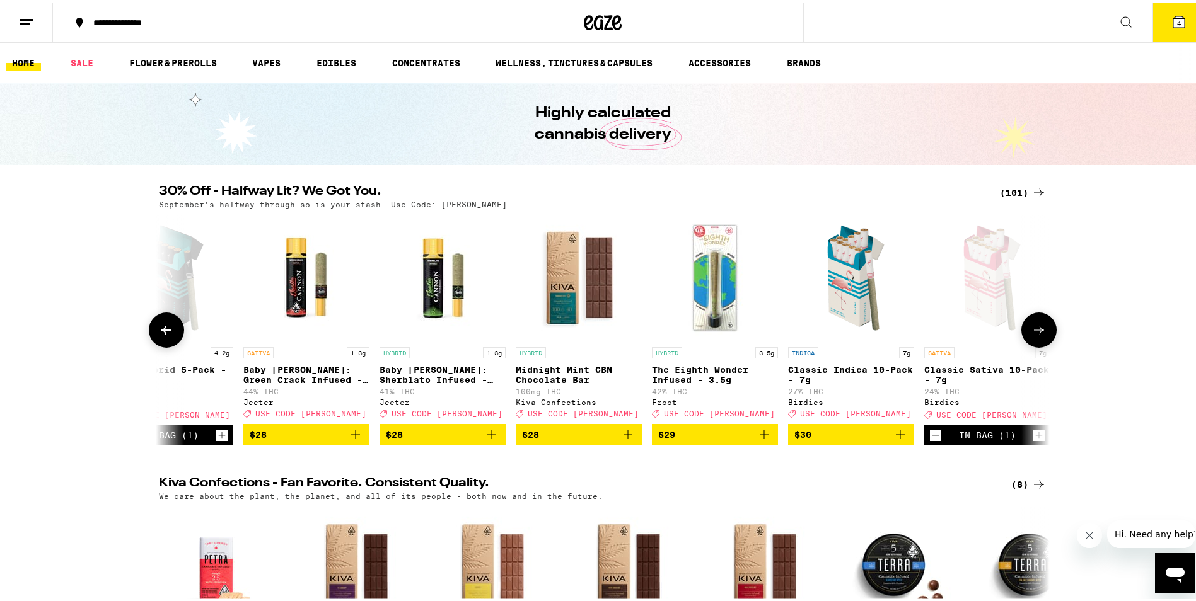
click at [1033, 330] on icon at bounding box center [1038, 327] width 15 height 15
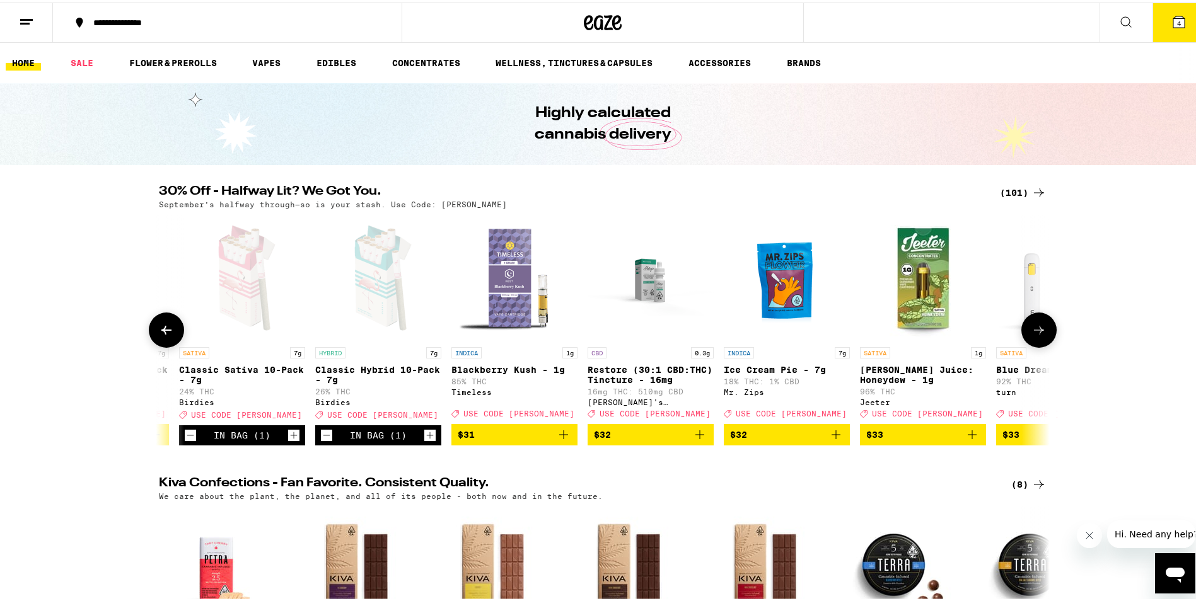
scroll to position [0, 8427]
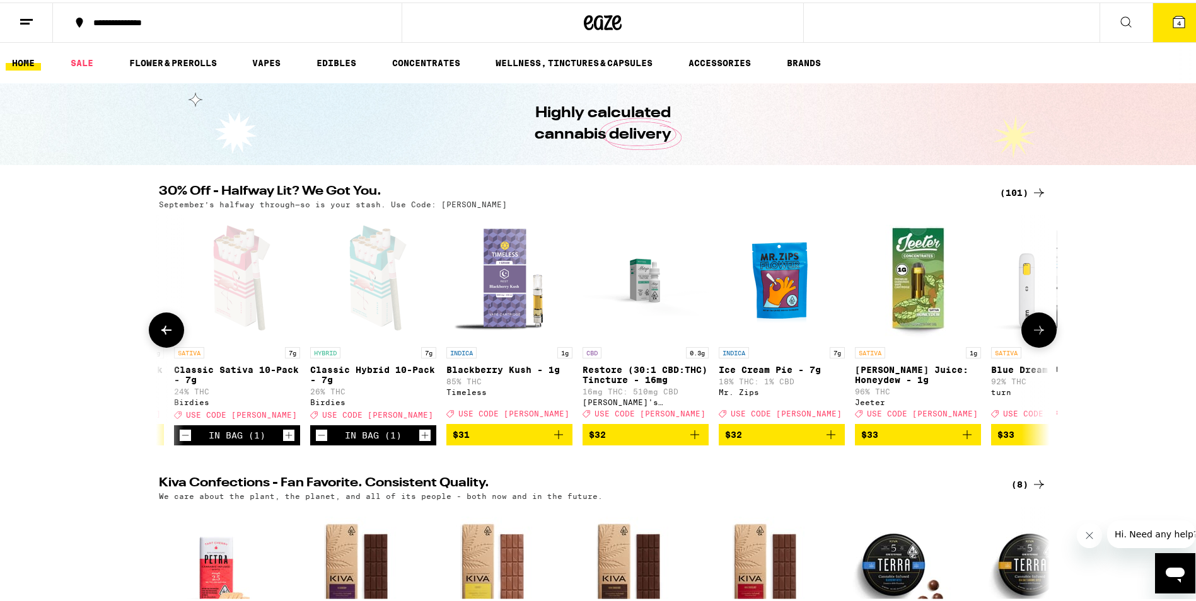
click at [161, 332] on icon at bounding box center [166, 327] width 10 height 9
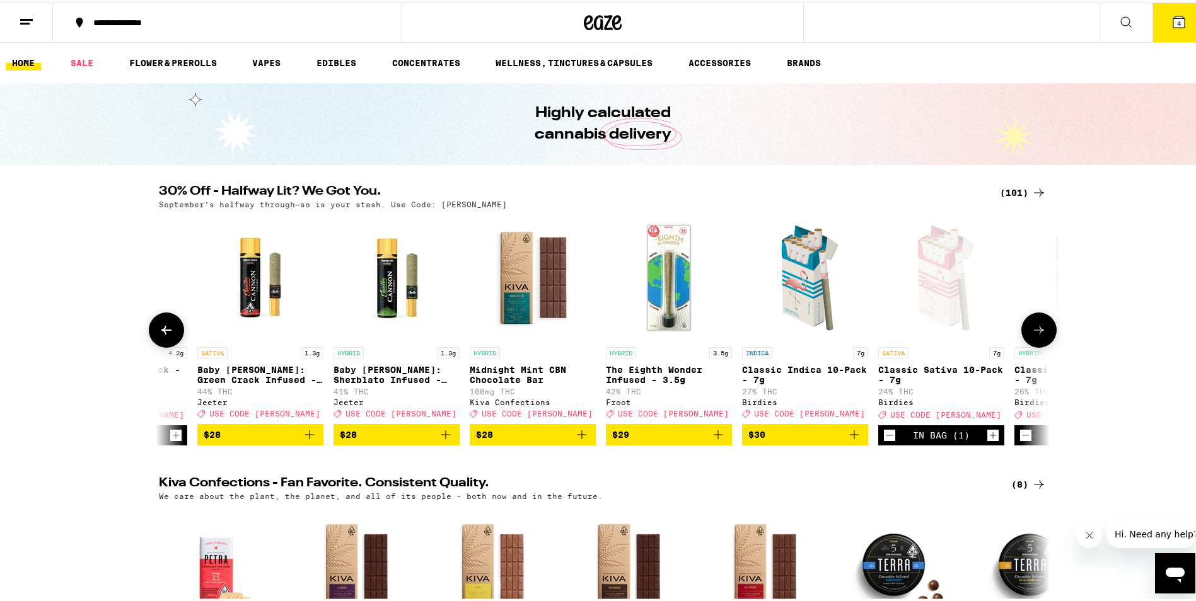
scroll to position [0, 7677]
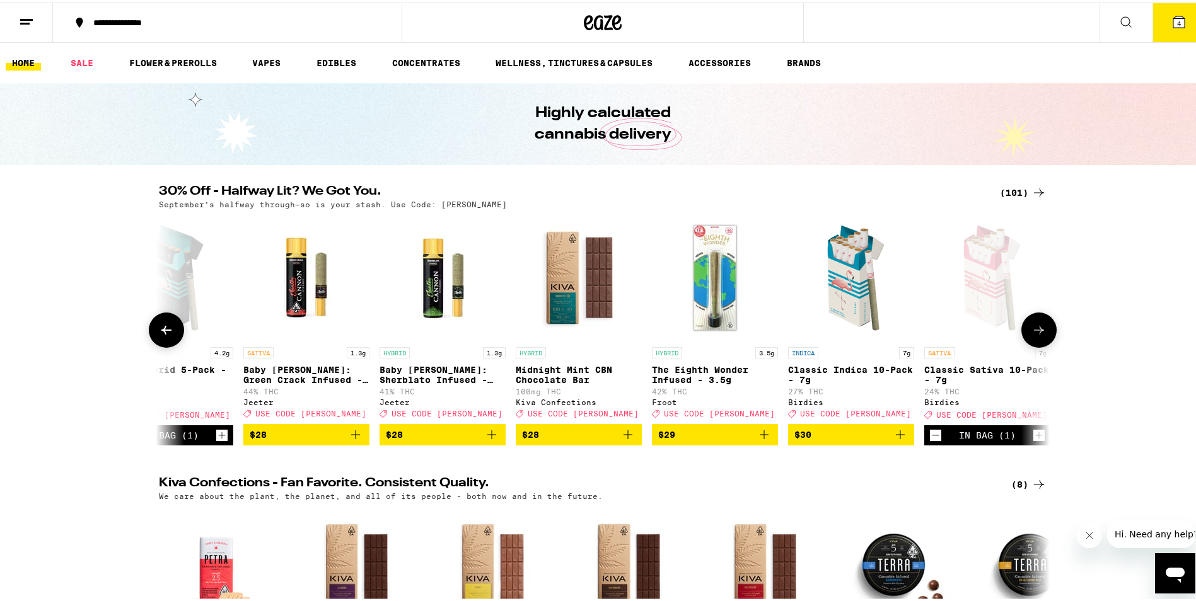
click at [1034, 335] on icon at bounding box center [1038, 327] width 15 height 15
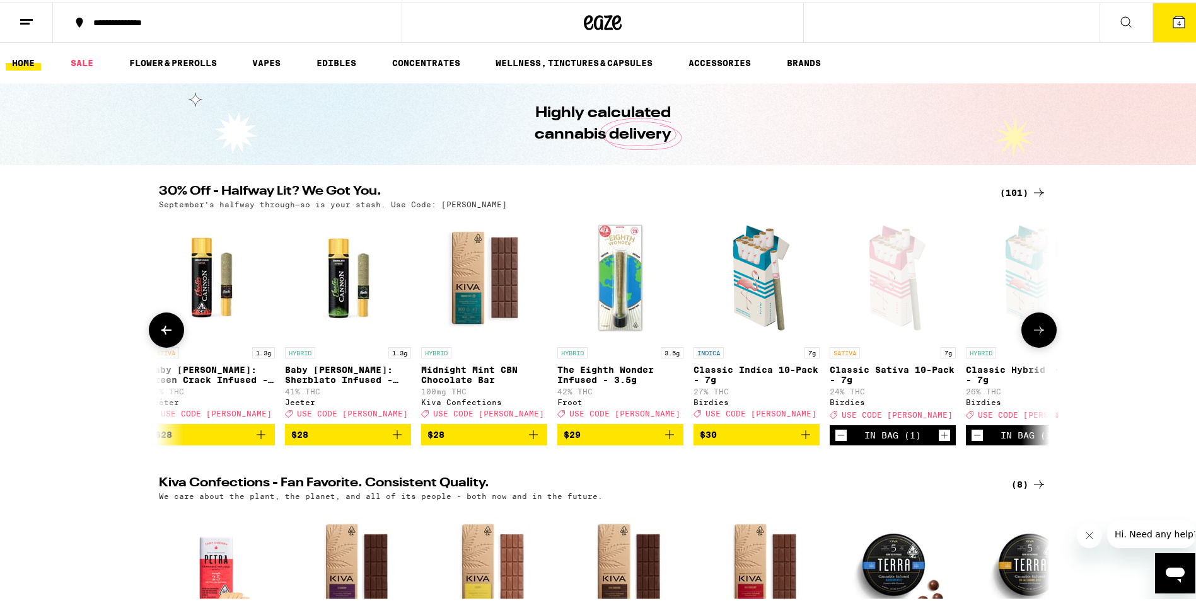
click at [1035, 335] on icon at bounding box center [1038, 327] width 15 height 15
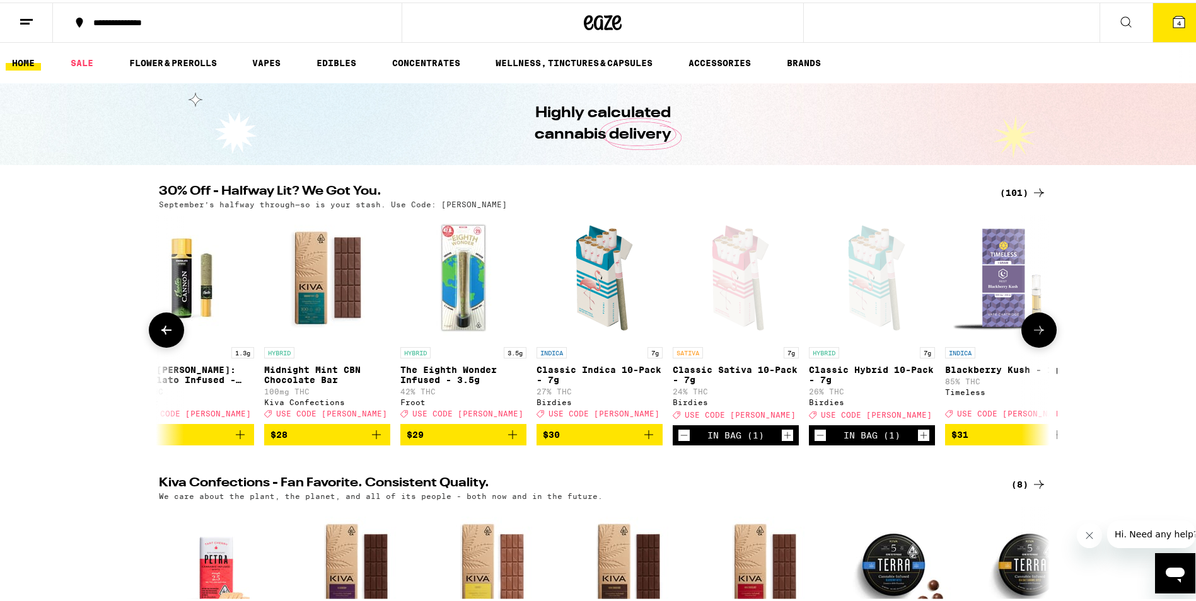
click at [1035, 335] on icon at bounding box center [1038, 327] width 15 height 15
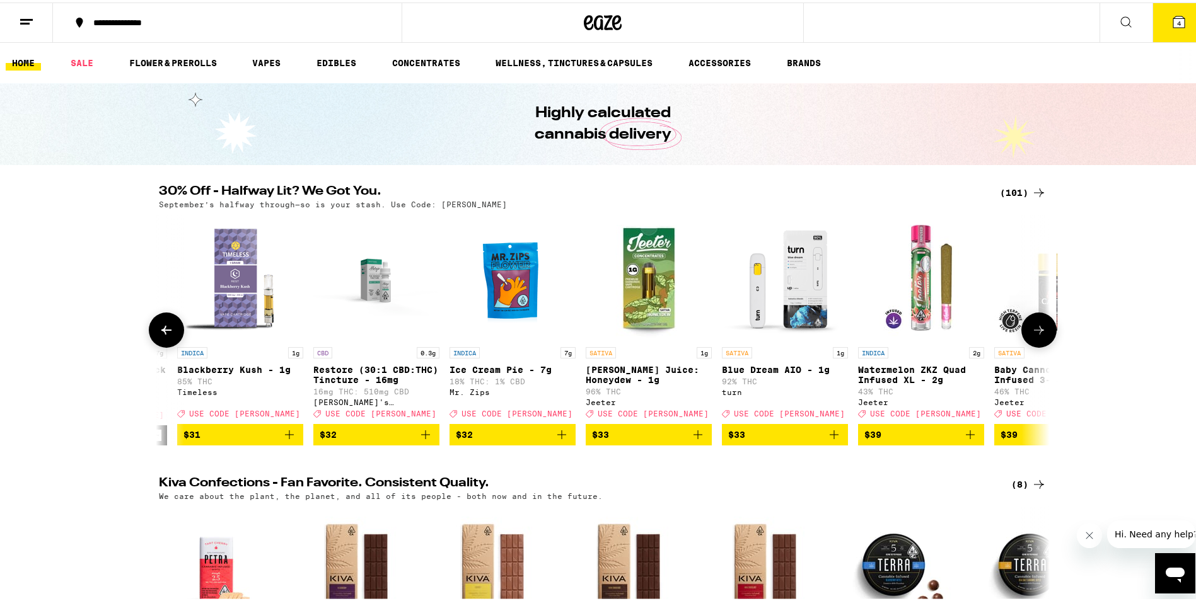
click at [1035, 335] on icon at bounding box center [1038, 327] width 15 height 15
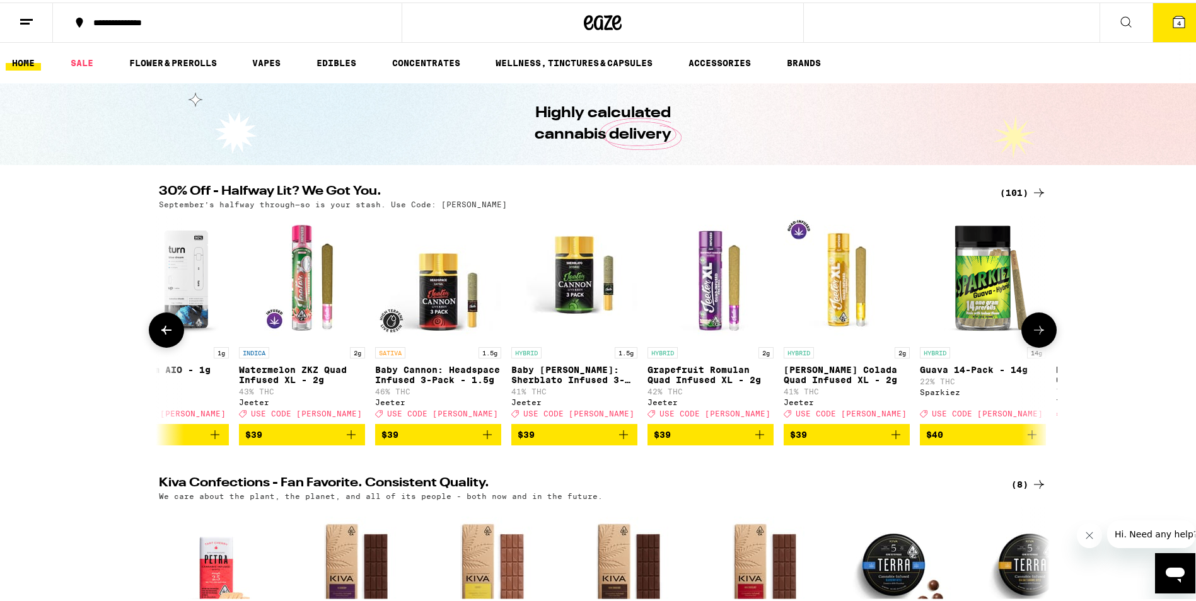
scroll to position [0, 9447]
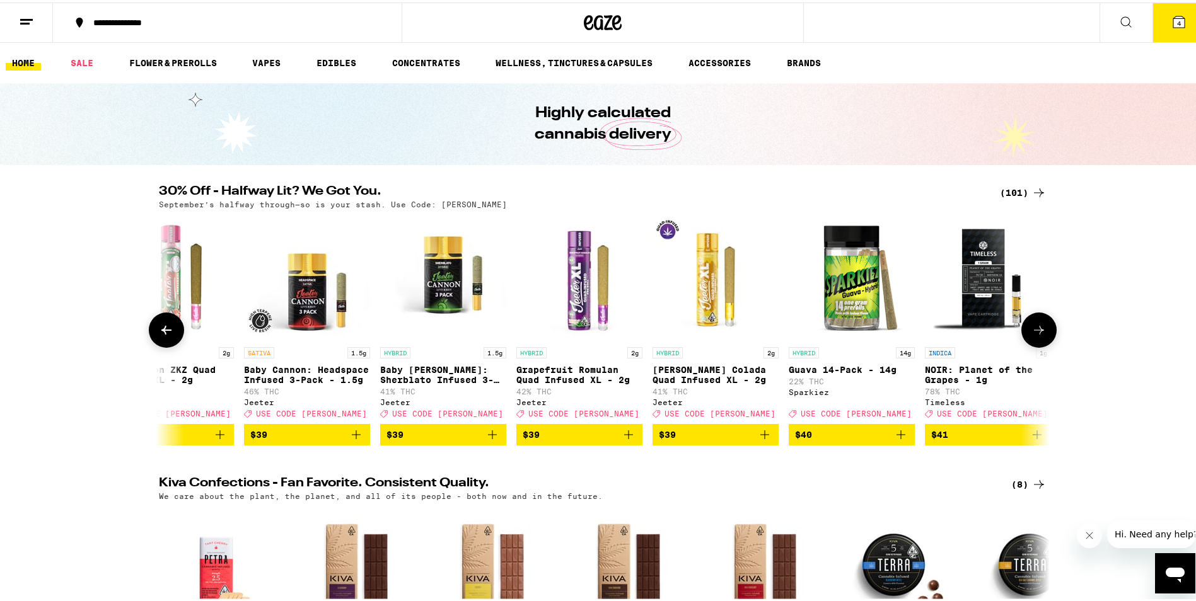
click at [1035, 332] on icon at bounding box center [1039, 327] width 10 height 9
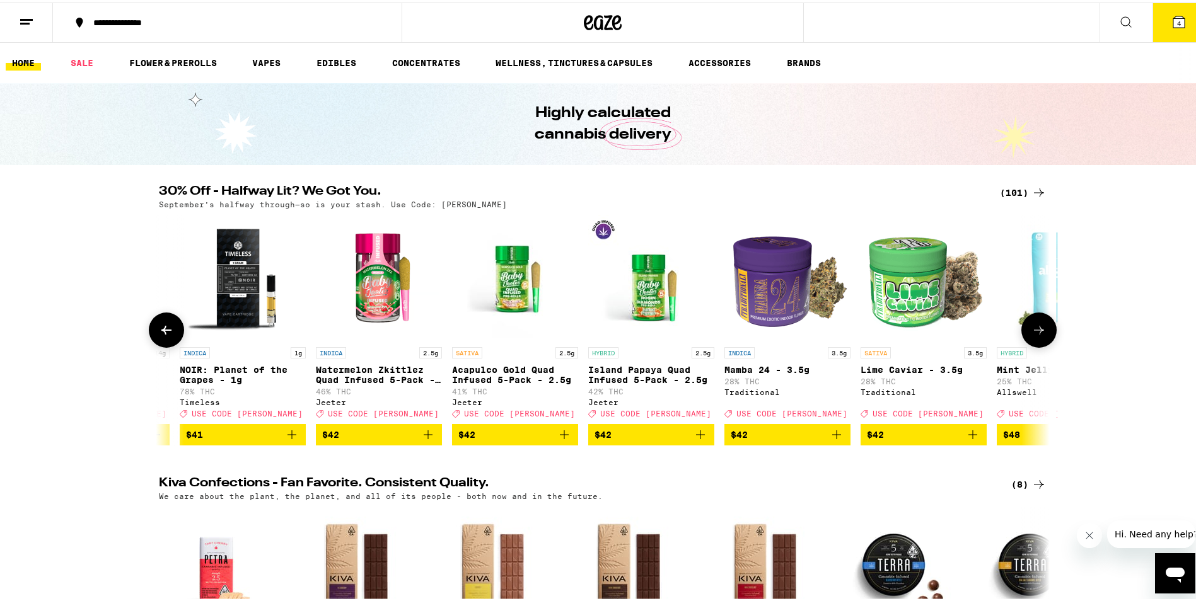
scroll to position [0, 10197]
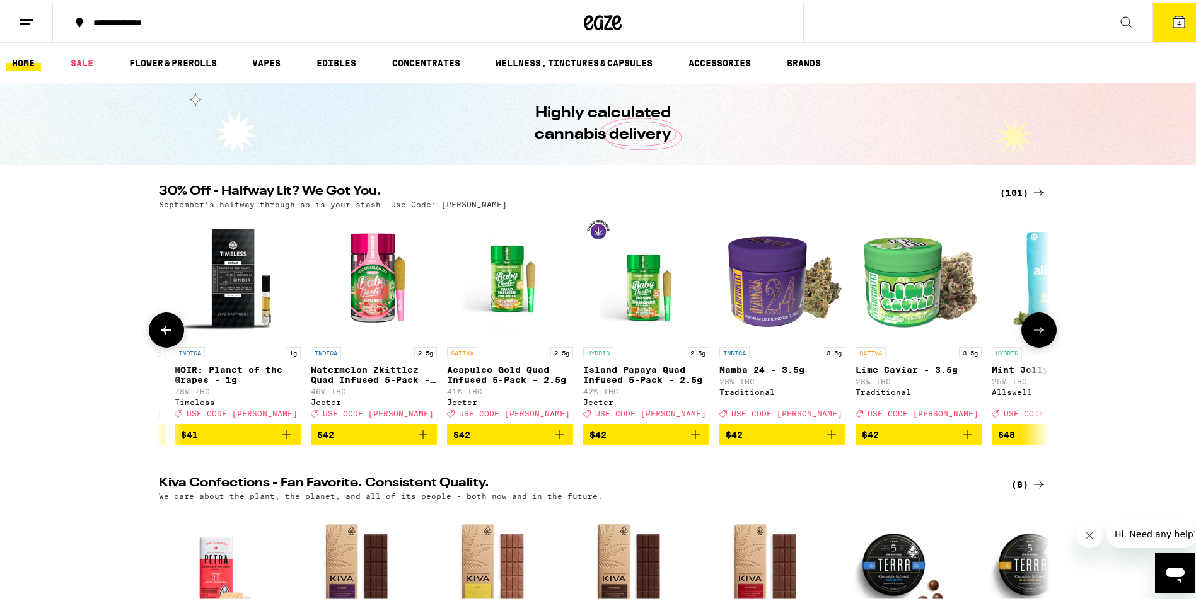
click at [169, 328] on button at bounding box center [166, 327] width 35 height 35
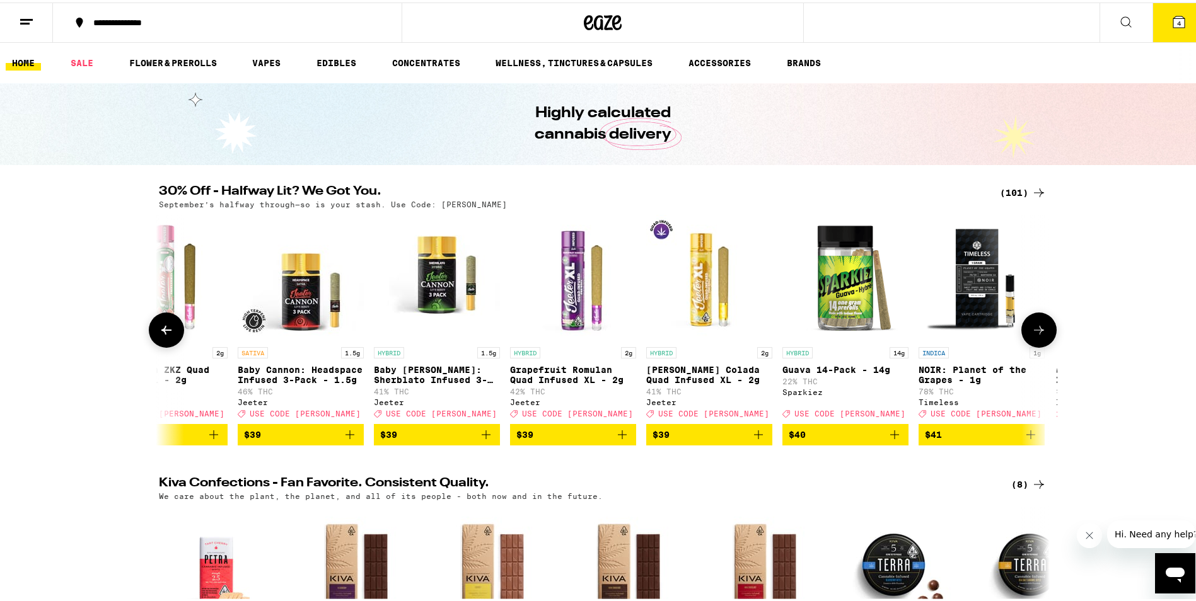
scroll to position [0, 9447]
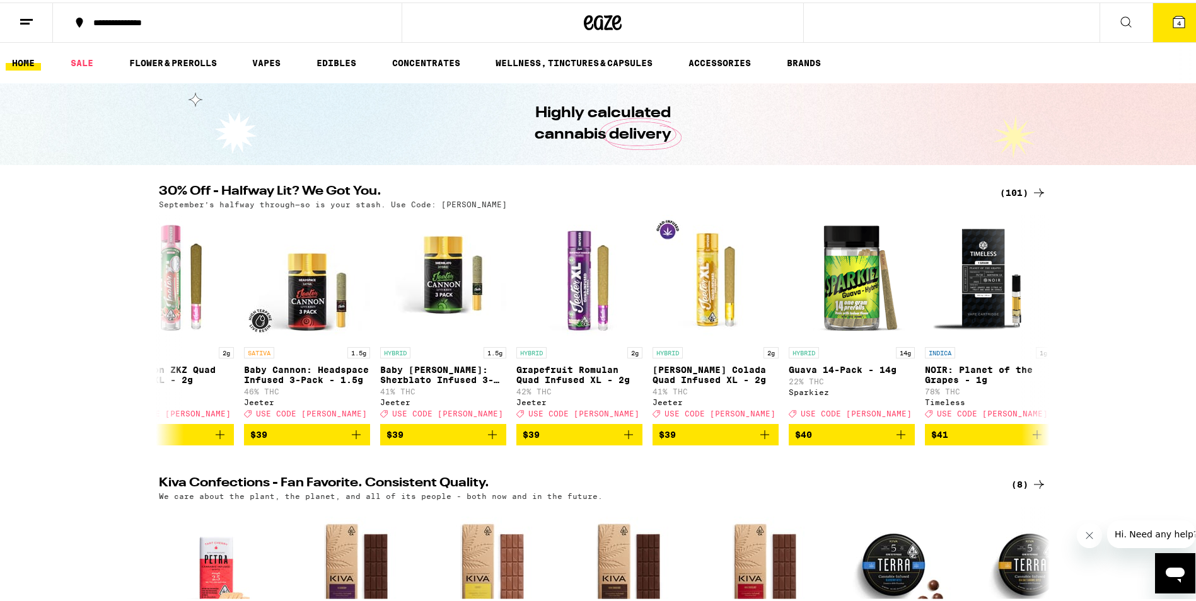
click at [1161, 29] on button "4" at bounding box center [1178, 20] width 53 height 39
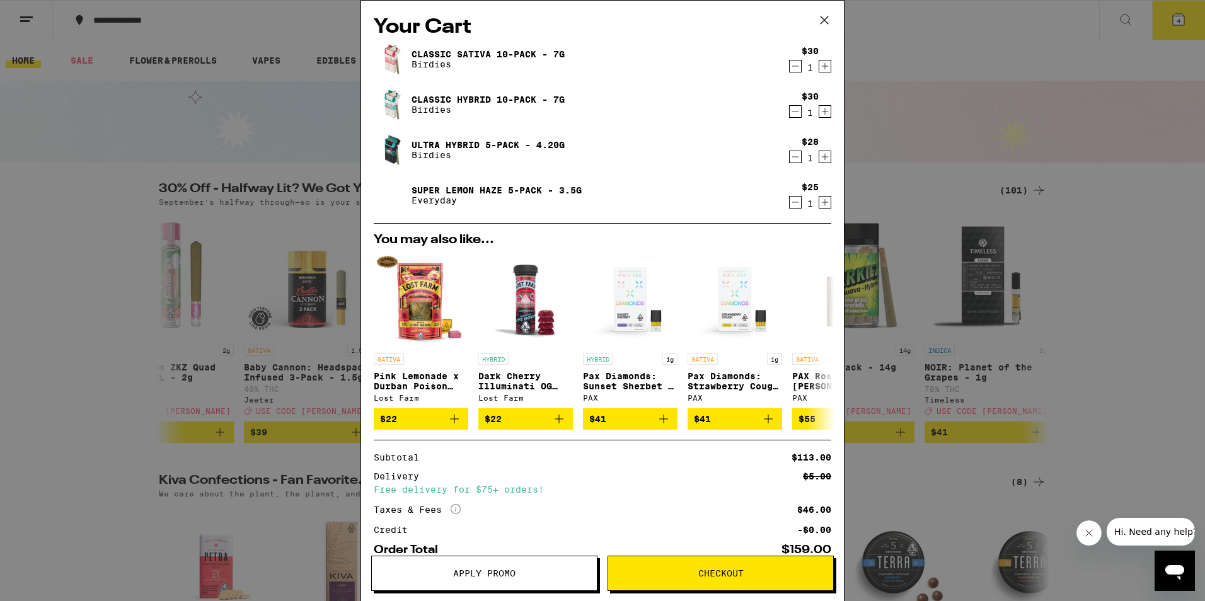
click at [473, 577] on span "Apply Promo" at bounding box center [484, 573] width 62 height 9
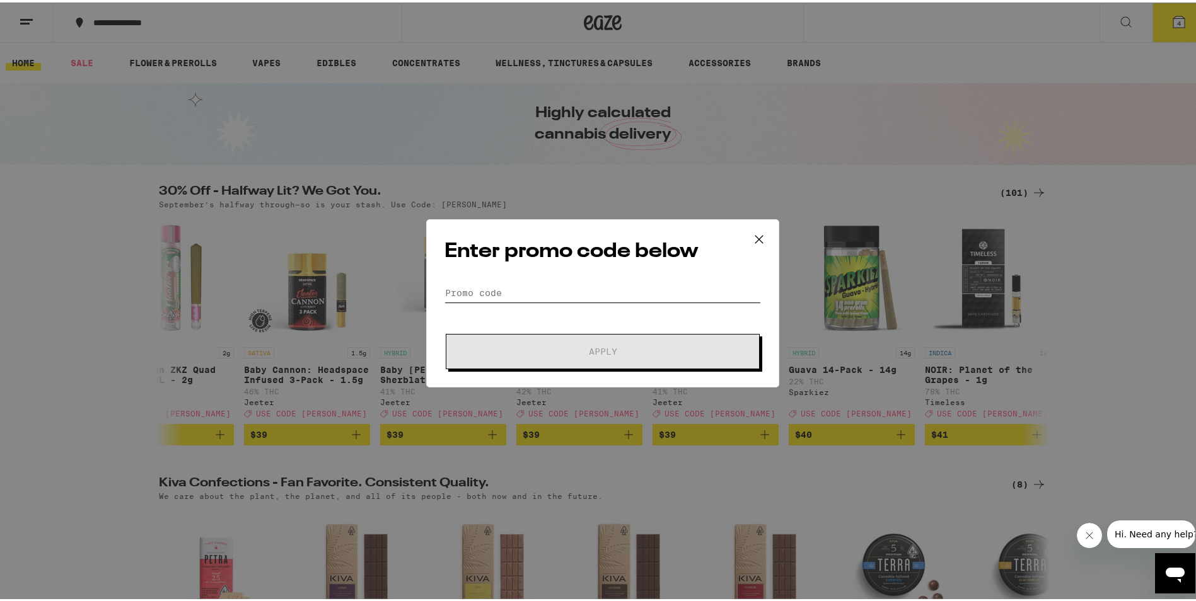
click at [563, 291] on input "Promo Code" at bounding box center [602, 290] width 316 height 19
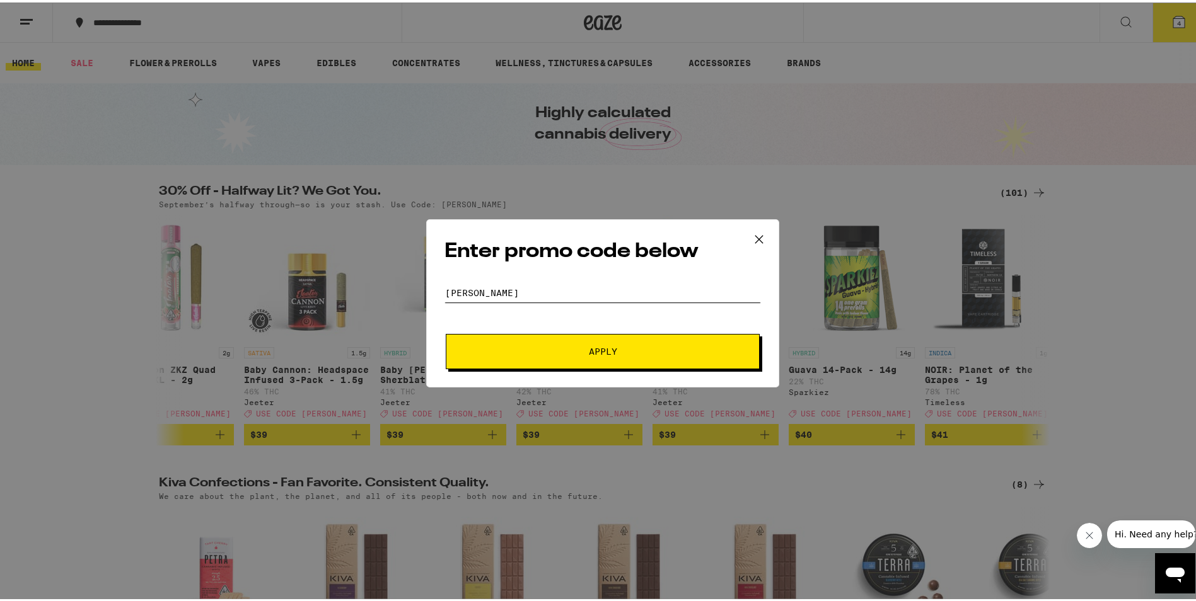
type input "[PERSON_NAME]"
click at [446, 332] on button "Apply" at bounding box center [603, 349] width 314 height 35
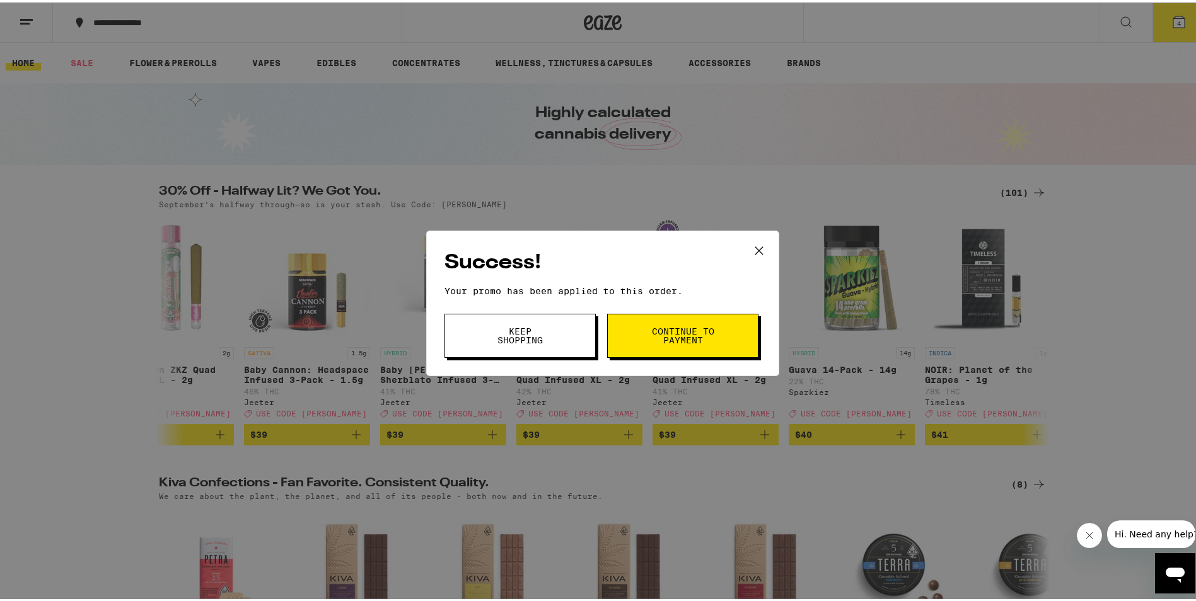
drag, startPoint x: 442, startPoint y: 388, endPoint x: 698, endPoint y: 339, distance: 260.6
click at [698, 339] on span "Continue to payment" at bounding box center [683, 334] width 64 height 18
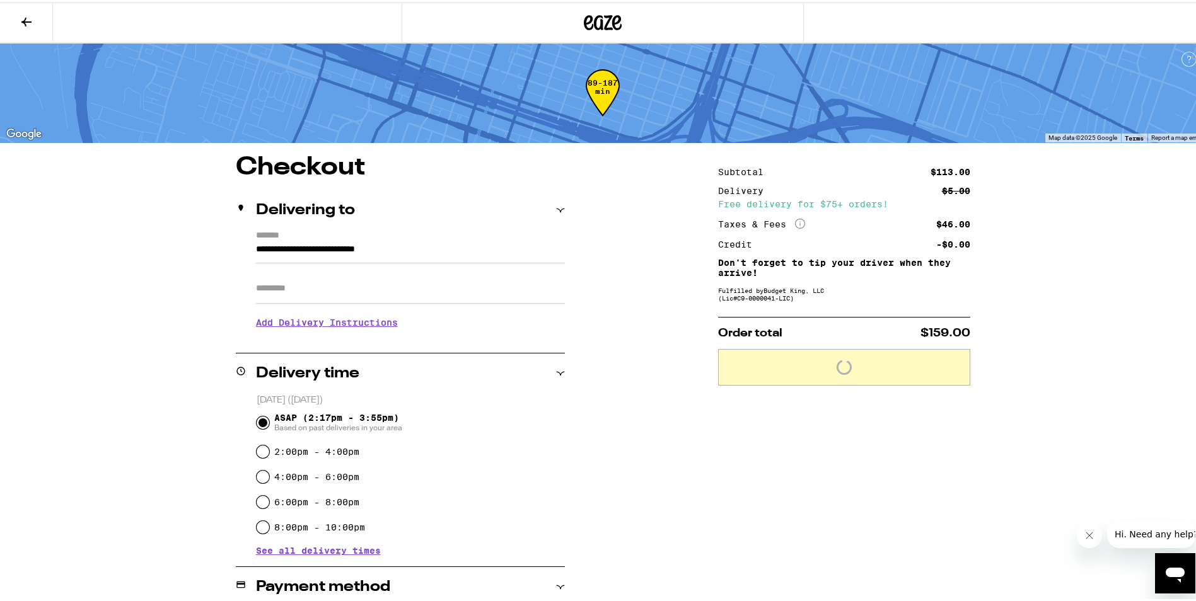
click at [373, 281] on input "Apt/Suite" at bounding box center [410, 286] width 309 height 30
type input "*****"
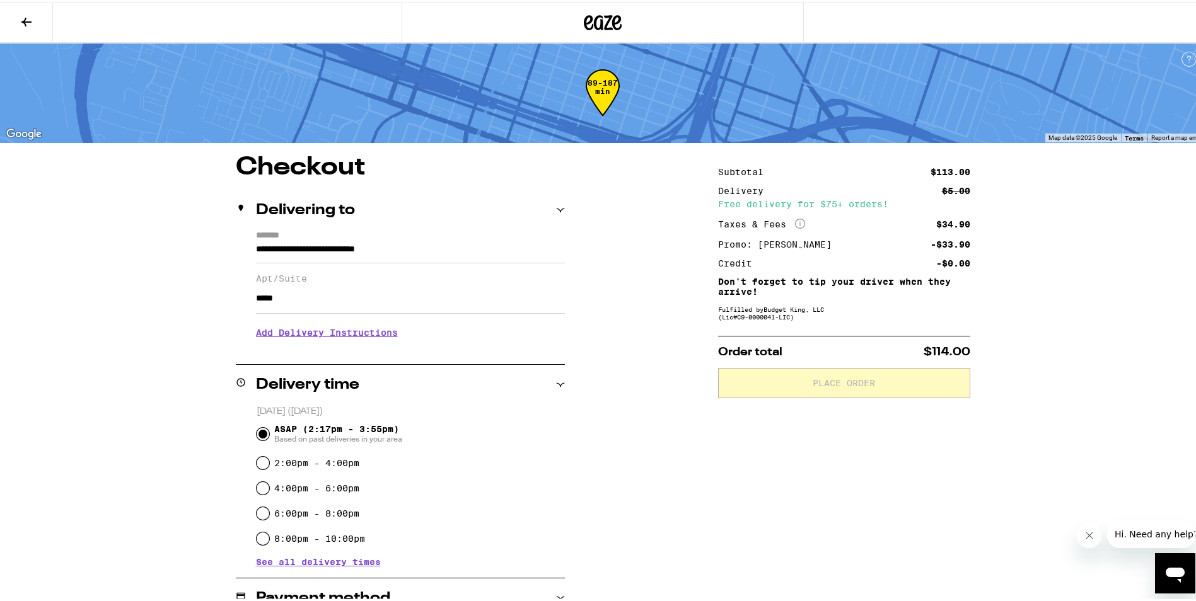
click at [354, 335] on h3 "Add Delivery Instructions" at bounding box center [410, 330] width 309 height 29
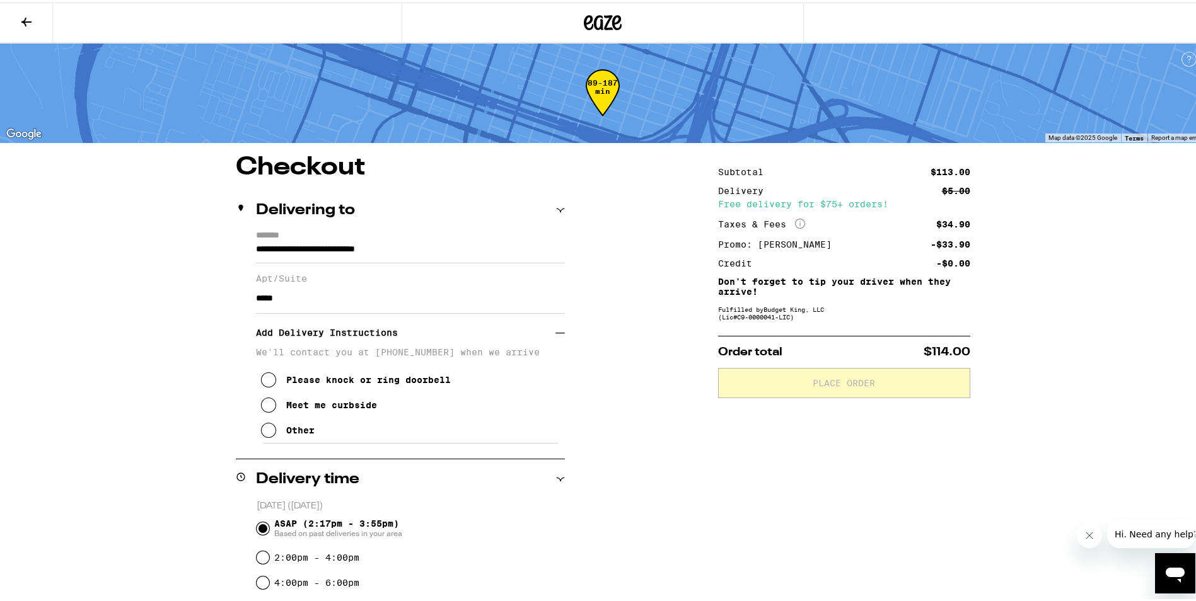
drag, startPoint x: 263, startPoint y: 435, endPoint x: 281, endPoint y: 436, distance: 18.3
click at [264, 435] on icon at bounding box center [268, 427] width 15 height 15
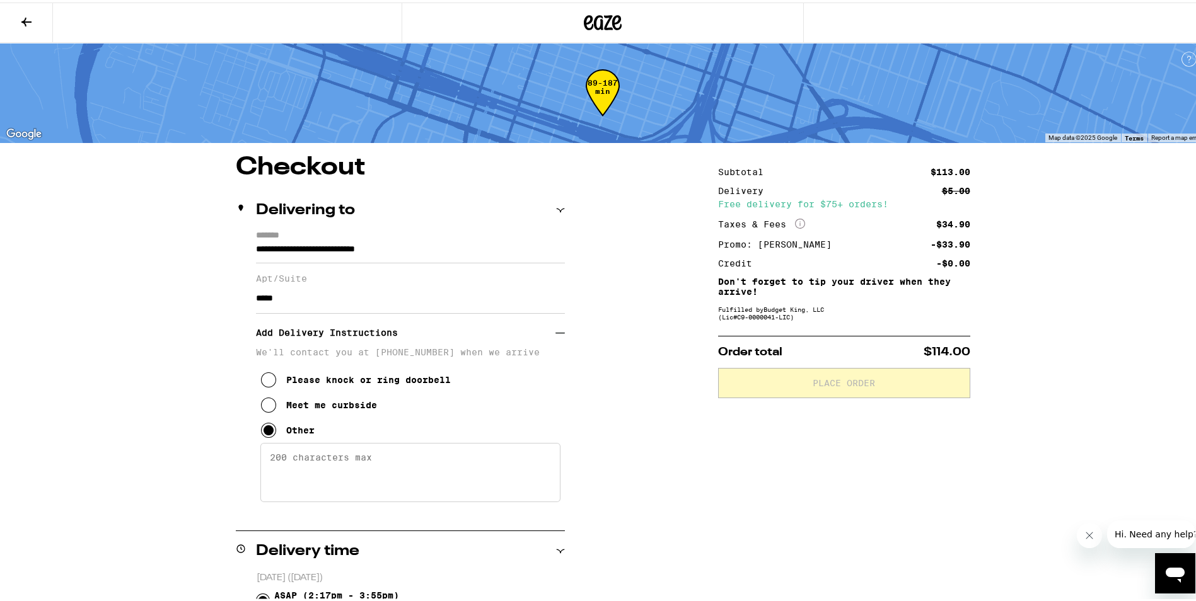
click at [339, 455] on textarea "Enter any other delivery instructions you want driver to know" at bounding box center [410, 470] width 300 height 59
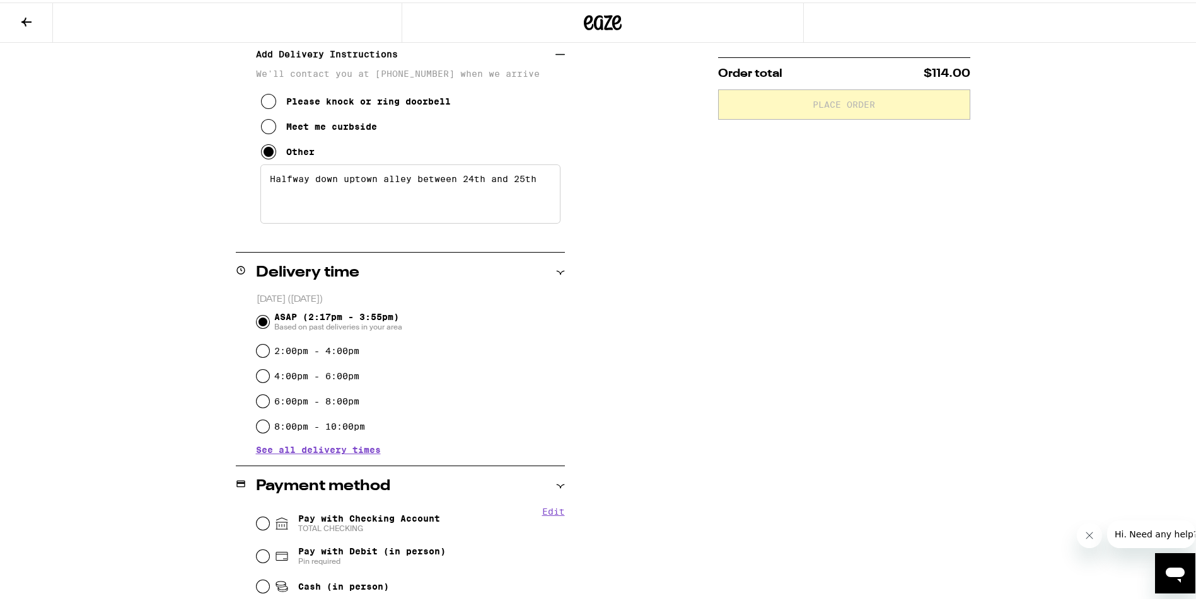
scroll to position [378, 0]
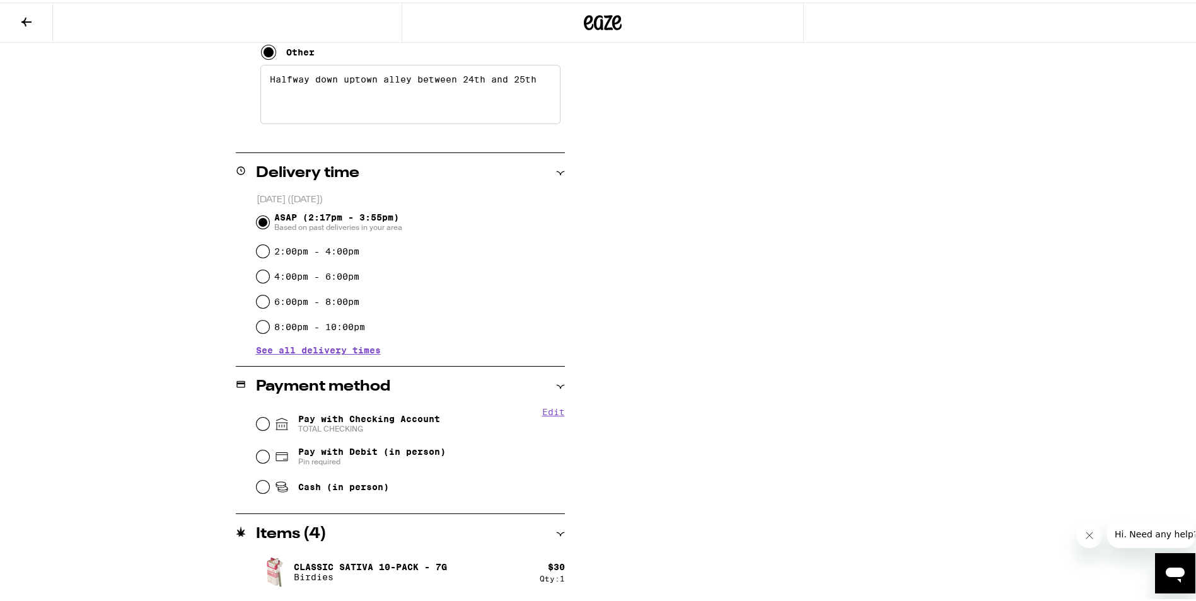
type textarea "Halfway down uptown alley between 24th and 25th"
click at [257, 425] on input "Pay with Checking Account TOTAL CHECKING" at bounding box center [263, 421] width 13 height 13
radio input "true"
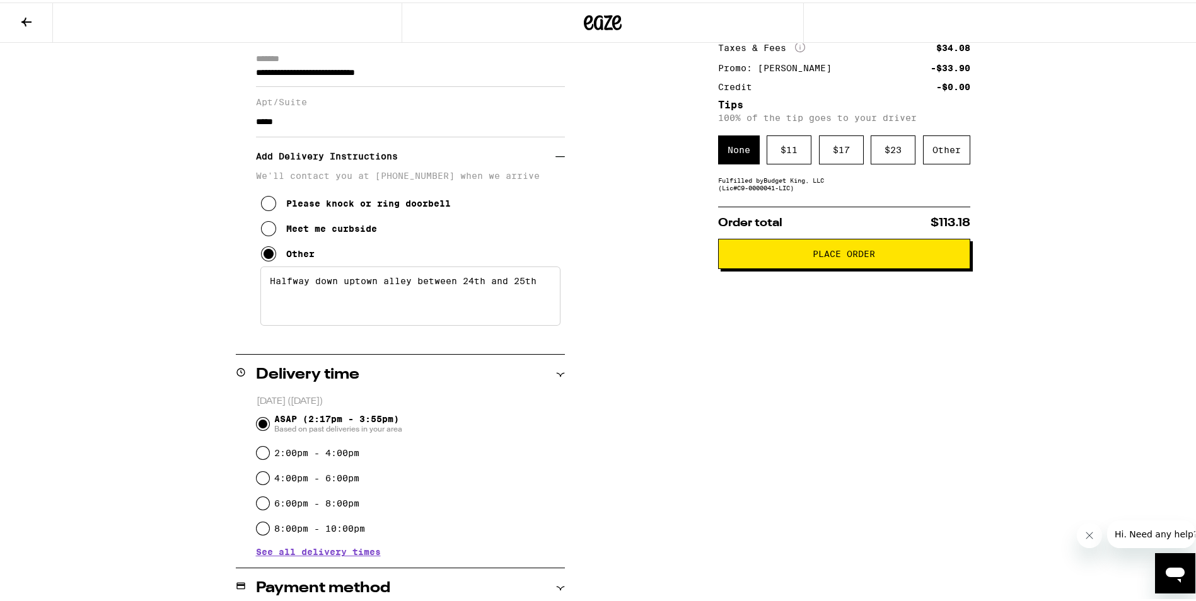
scroll to position [0, 0]
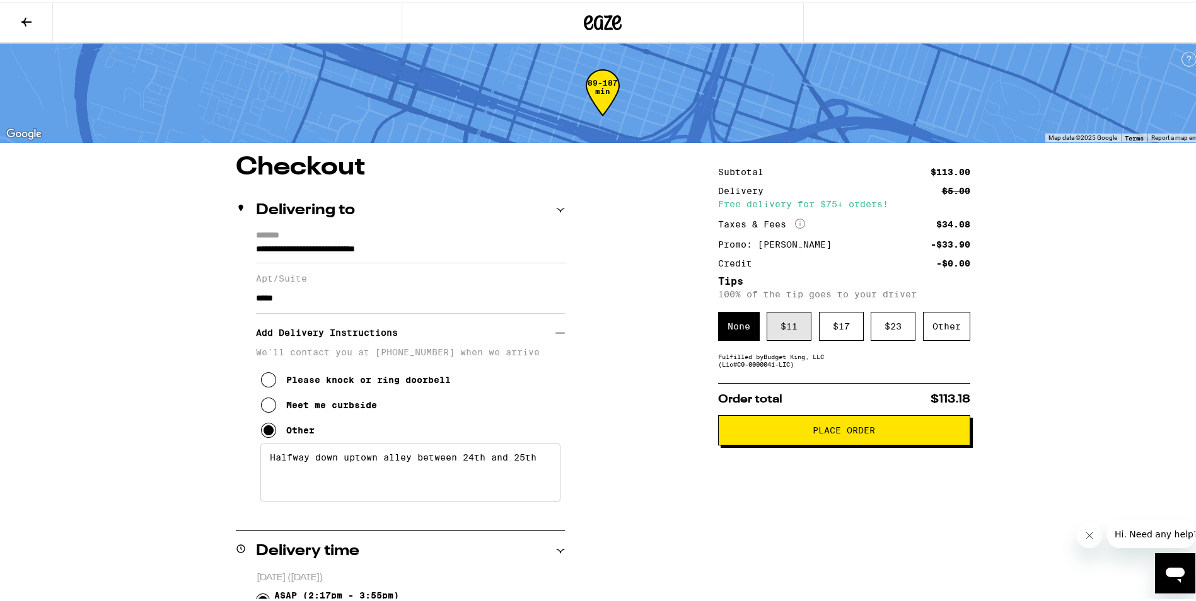
click at [782, 322] on div "$ 11" at bounding box center [789, 324] width 45 height 29
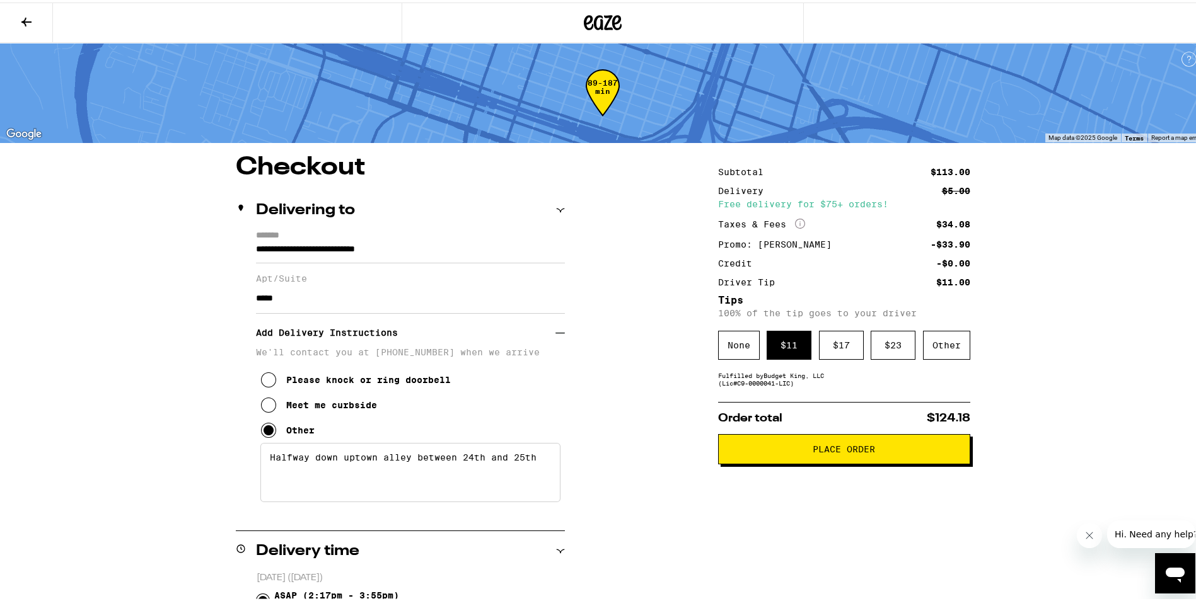
click at [821, 444] on button "Place Order" at bounding box center [844, 447] width 252 height 30
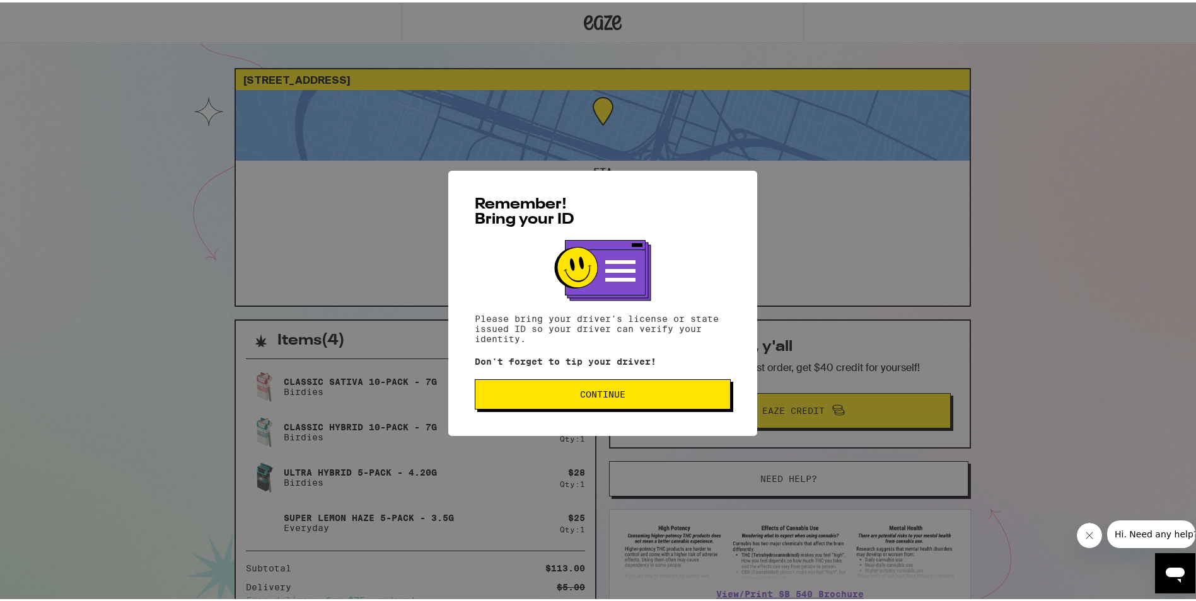
click at [649, 386] on button "Continue" at bounding box center [603, 392] width 256 height 30
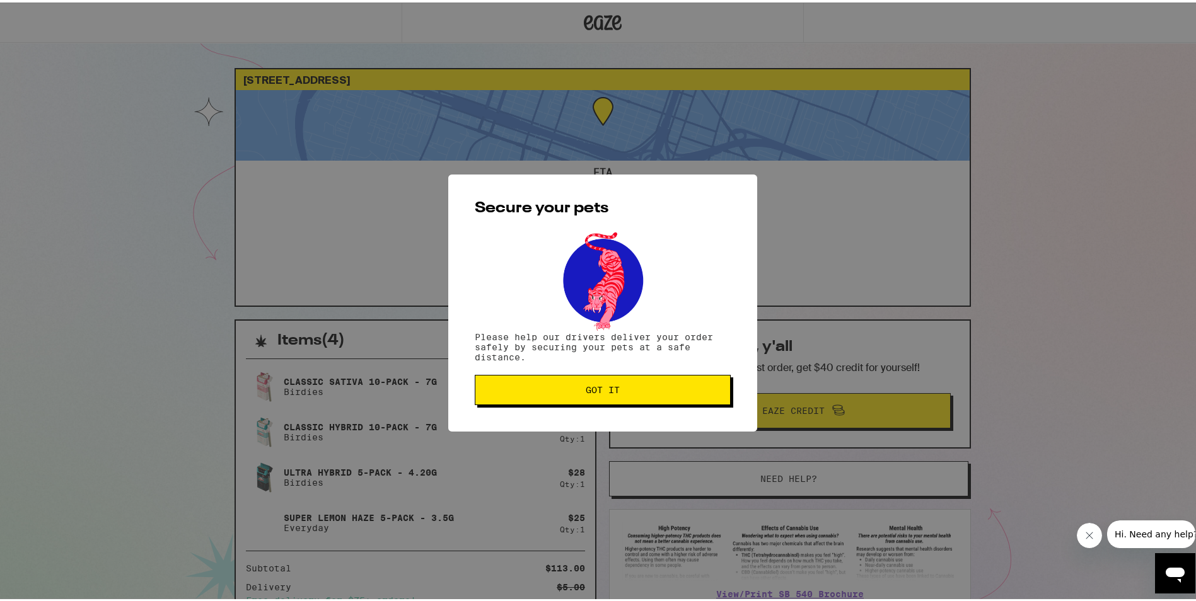
click at [663, 391] on span "Got it" at bounding box center [602, 387] width 235 height 9
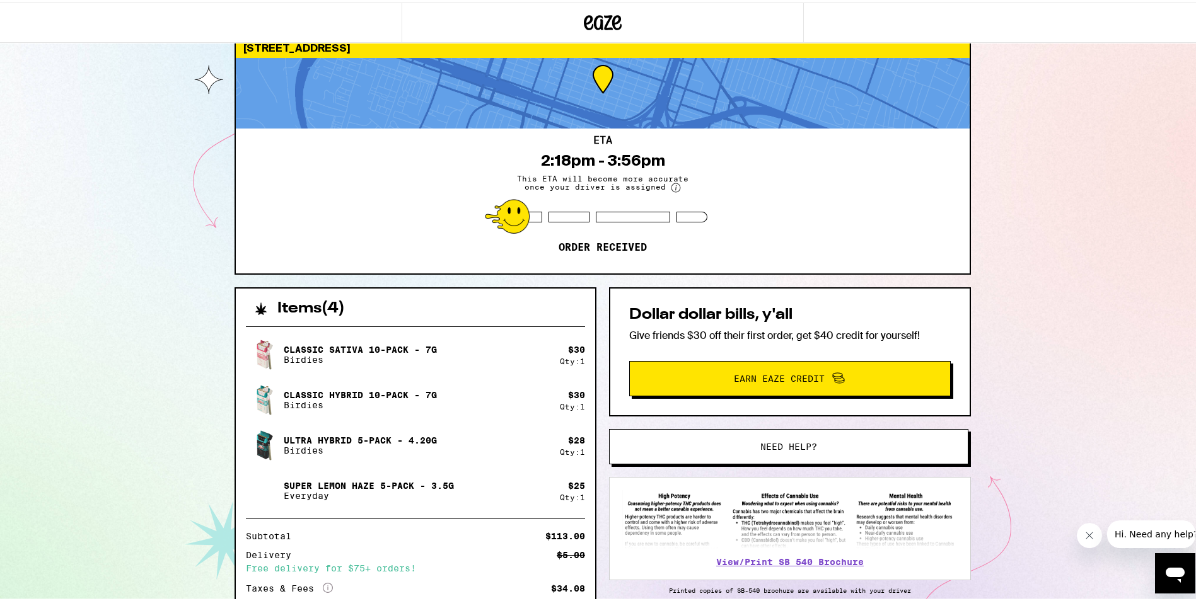
scroll to position [160, 0]
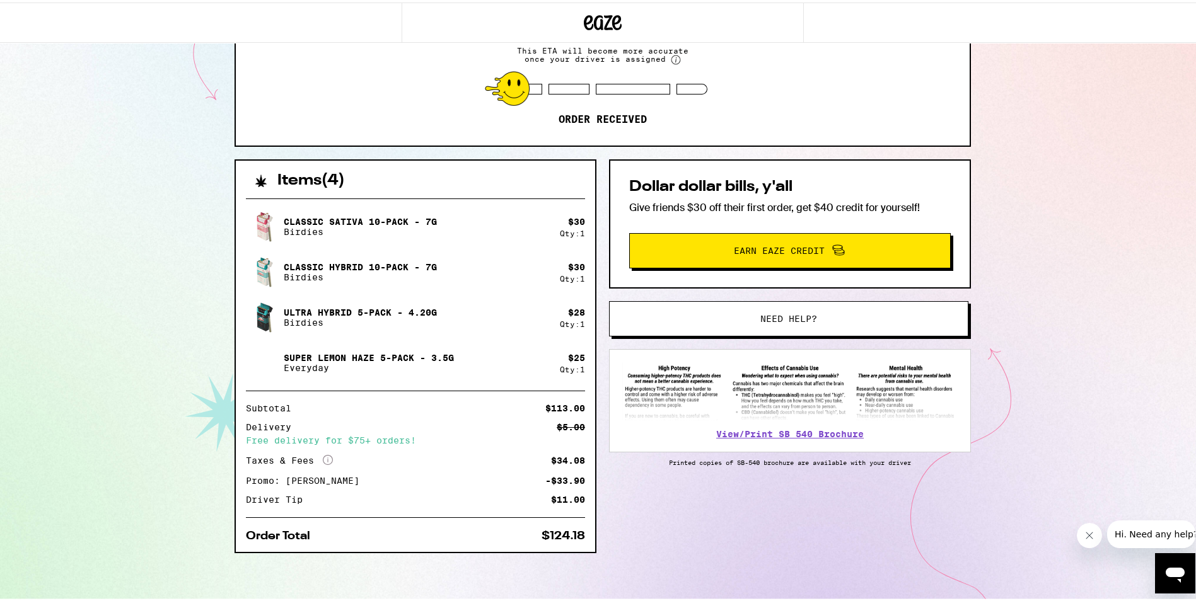
drag, startPoint x: 383, startPoint y: 9, endPoint x: 449, endPoint y: -18, distance: 70.9
click at [449, 0] on html "2423 [GEOGRAPHIC_DATA] 95818 ETA 2:18pm - 3:56pm This ETA will become more accu…" at bounding box center [602, 221] width 1205 height 762
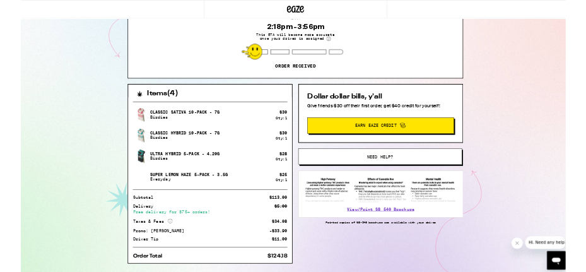
scroll to position [0, 0]
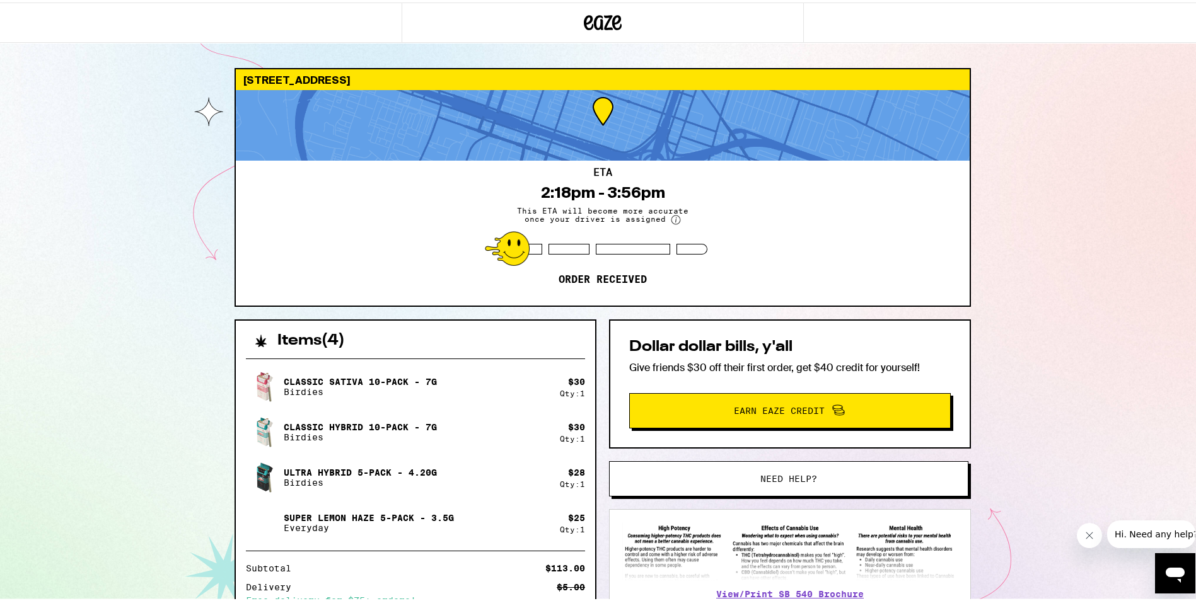
click at [1024, 246] on div "2423 [GEOGRAPHIC_DATA] 95818 ETA 2:18pm - 3:56pm This ETA will become more accu…" at bounding box center [602, 381] width 1205 height 762
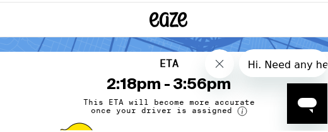
scroll to position [95, 0]
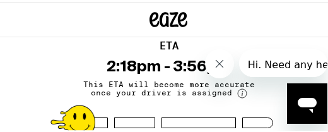
click at [215, 66] on icon "Close message from company" at bounding box center [219, 63] width 11 height 11
